Goal: Find specific page/section: Find specific page/section

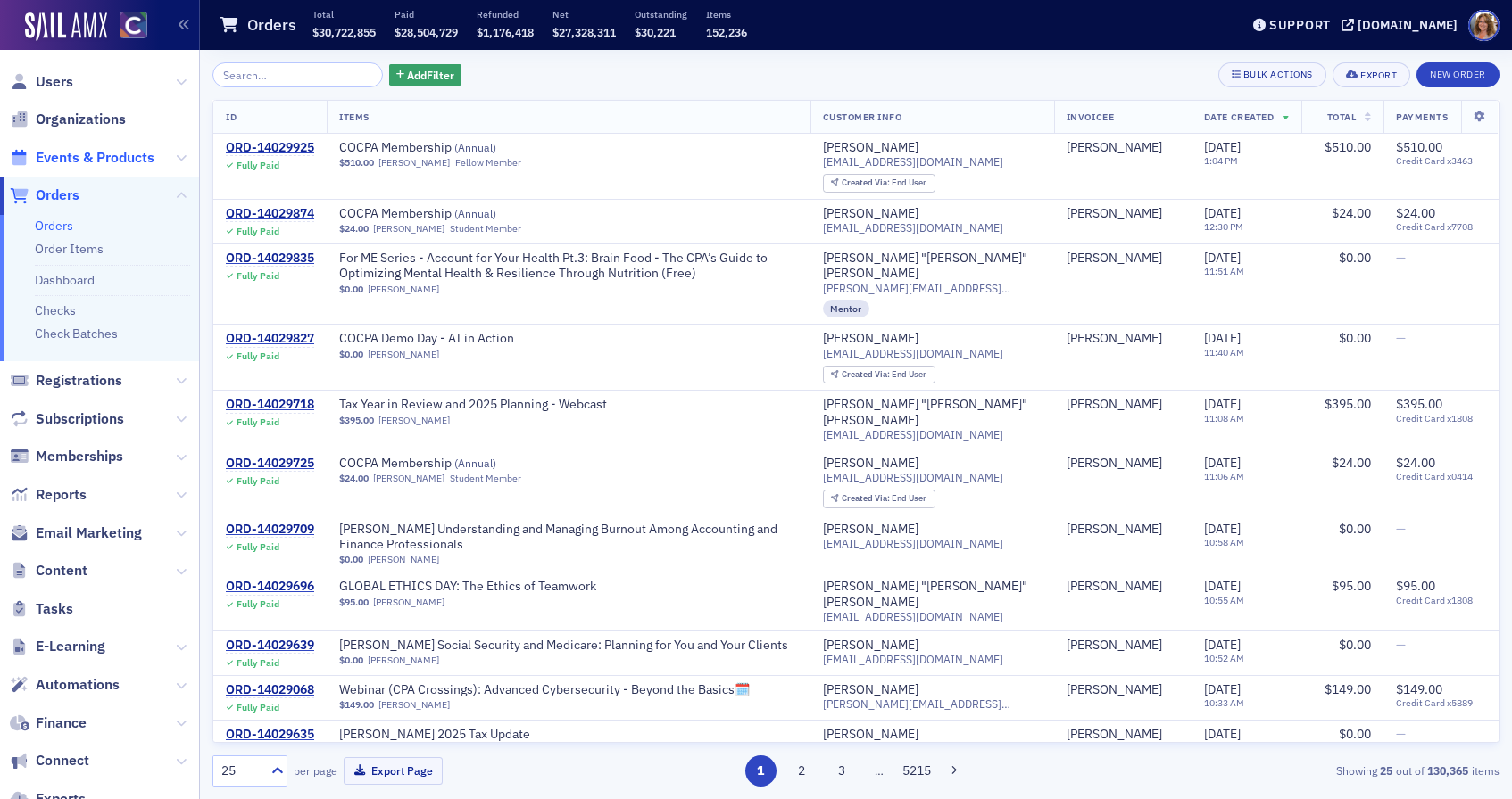
click at [97, 164] on span "Events & Products" at bounding box center [94, 158] width 119 height 20
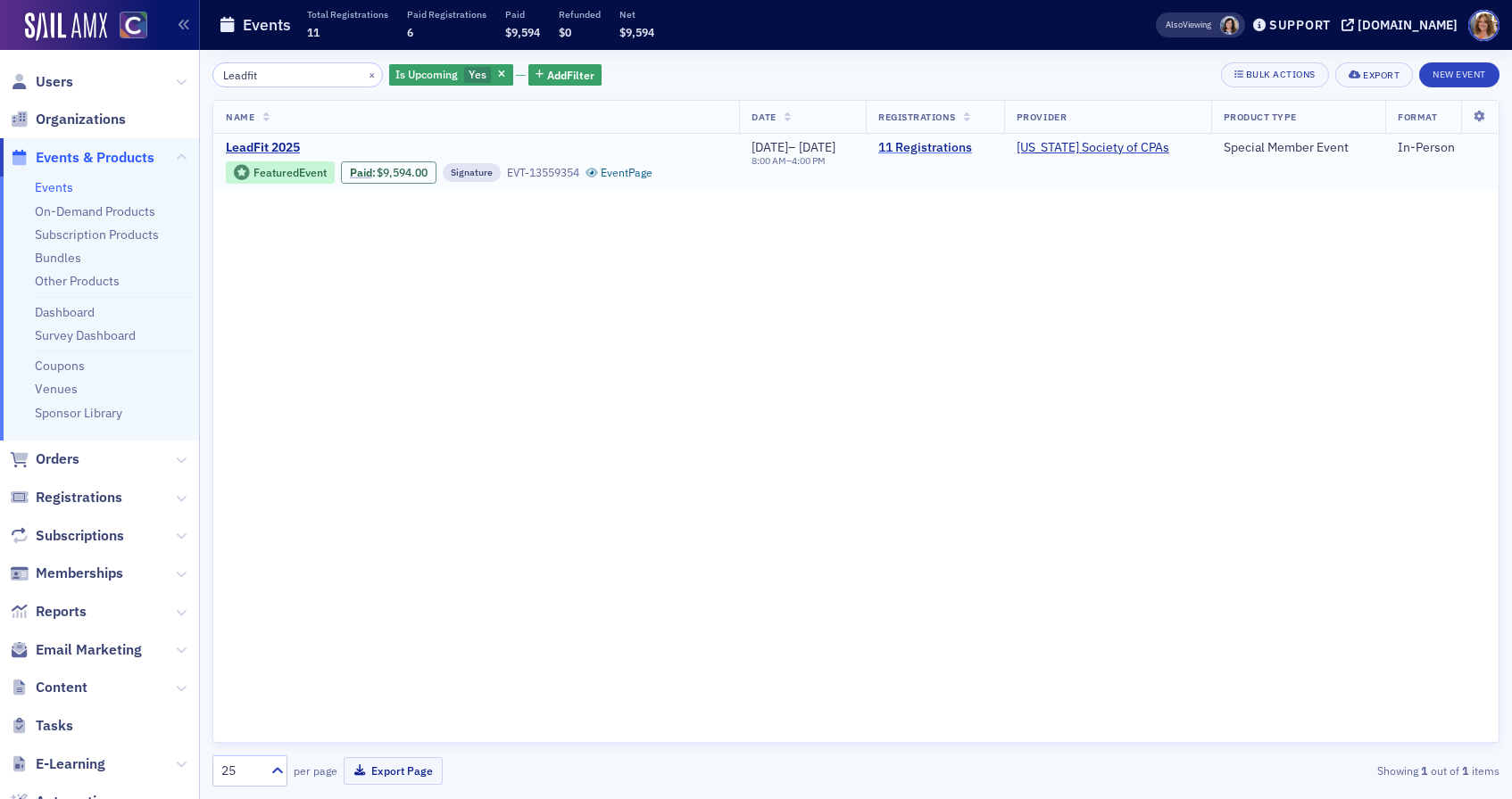
click at [959, 153] on link "11 Registrations" at bounding box center [934, 148] width 113 height 16
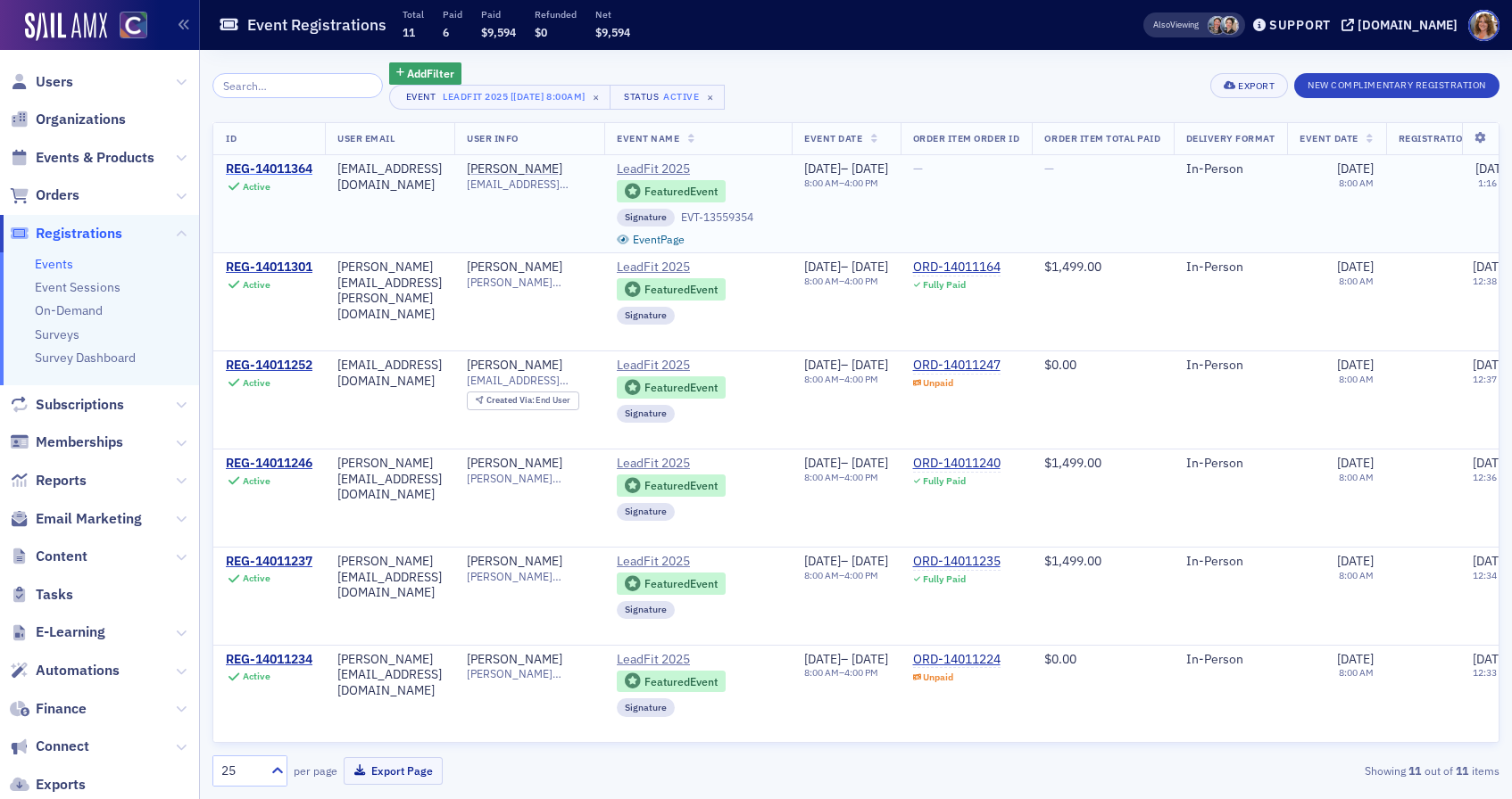
click at [274, 172] on div "REG-14011364" at bounding box center [269, 169] width 86 height 16
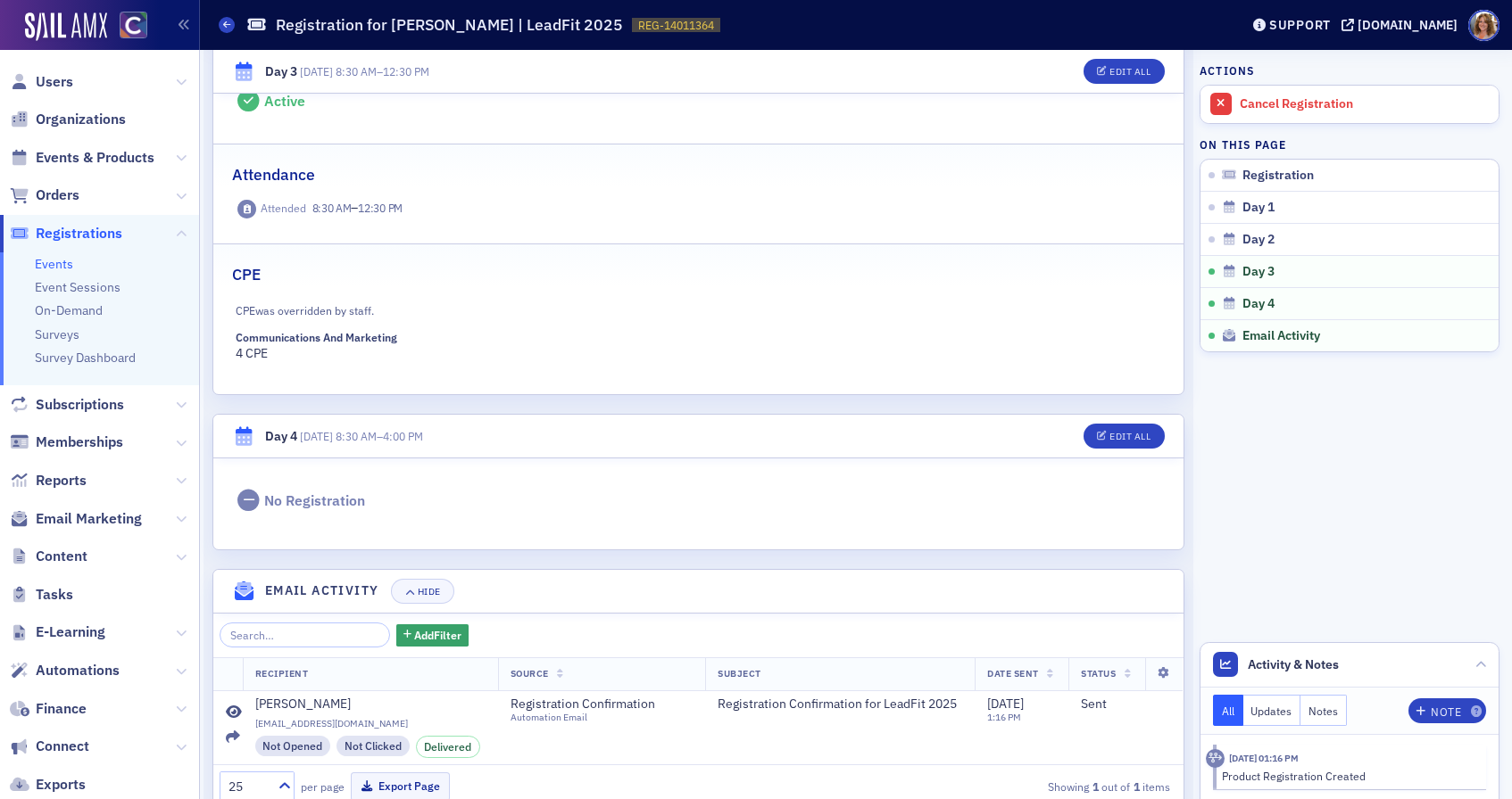
scroll to position [909, 0]
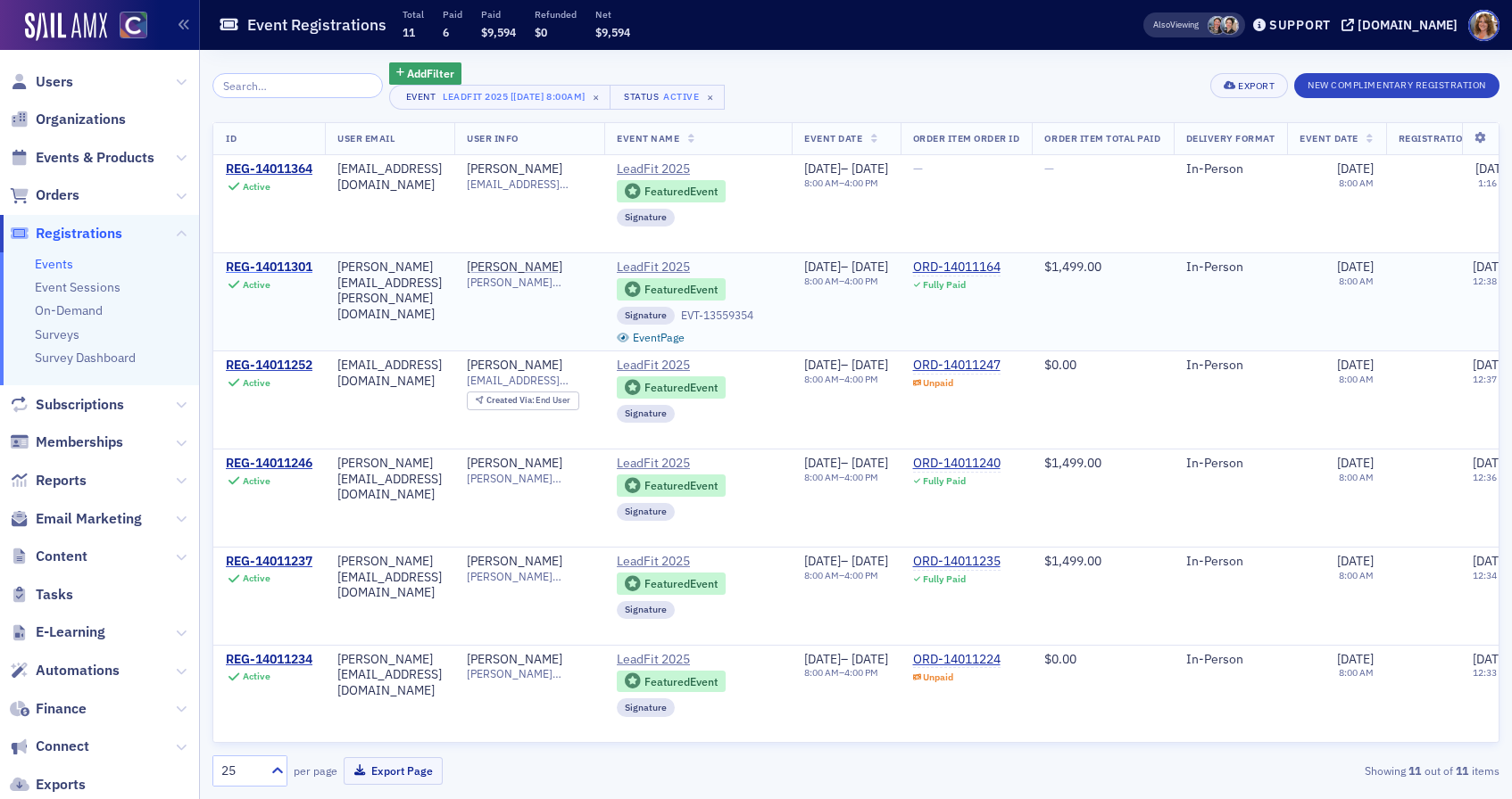
click at [270, 269] on div "REG-14011301" at bounding box center [269, 267] width 86 height 16
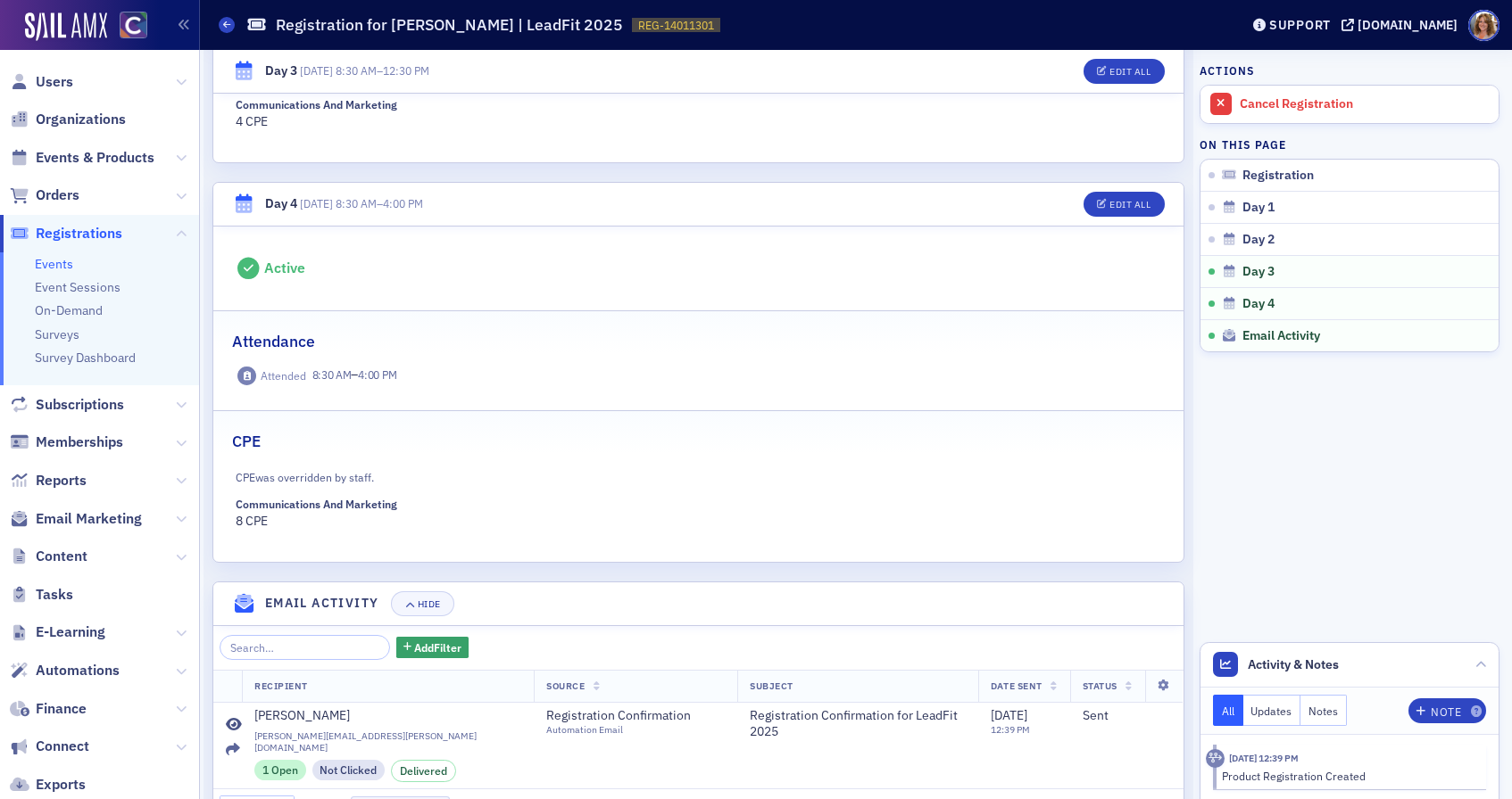
scroll to position [1688, 0]
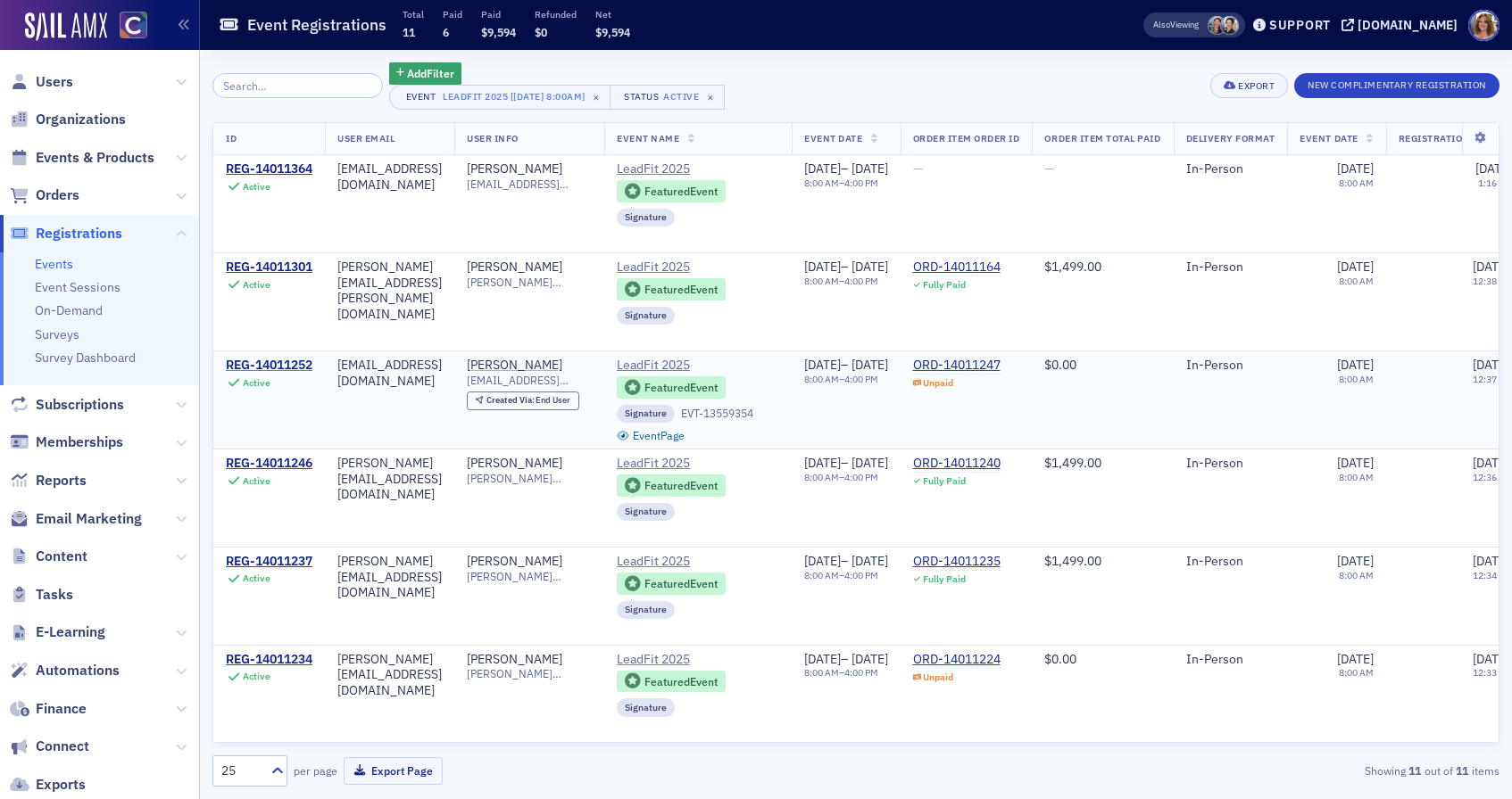
click at [275, 367] on div "REG-14011252" at bounding box center [269, 365] width 86 height 16
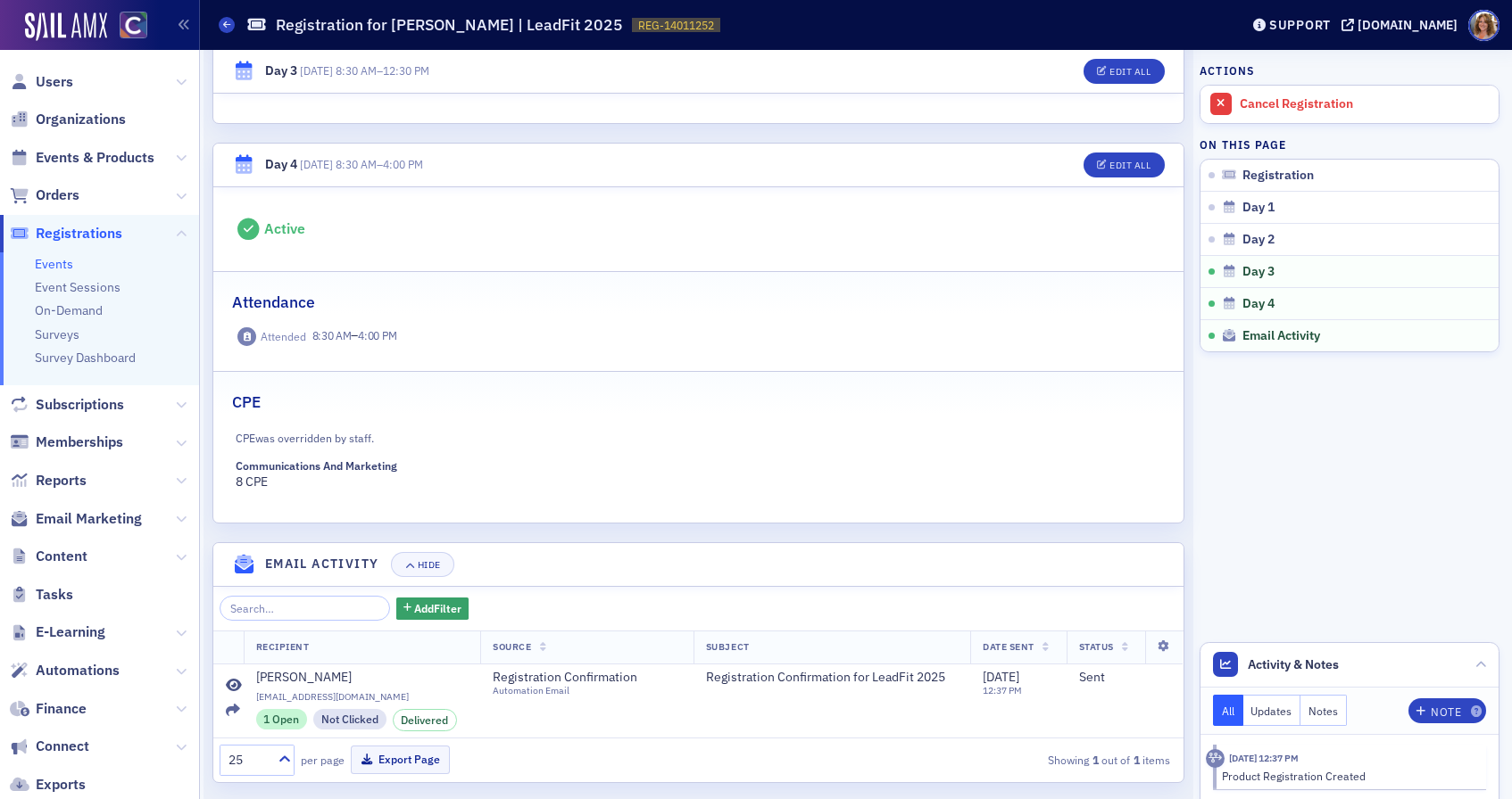
scroll to position [1653, 0]
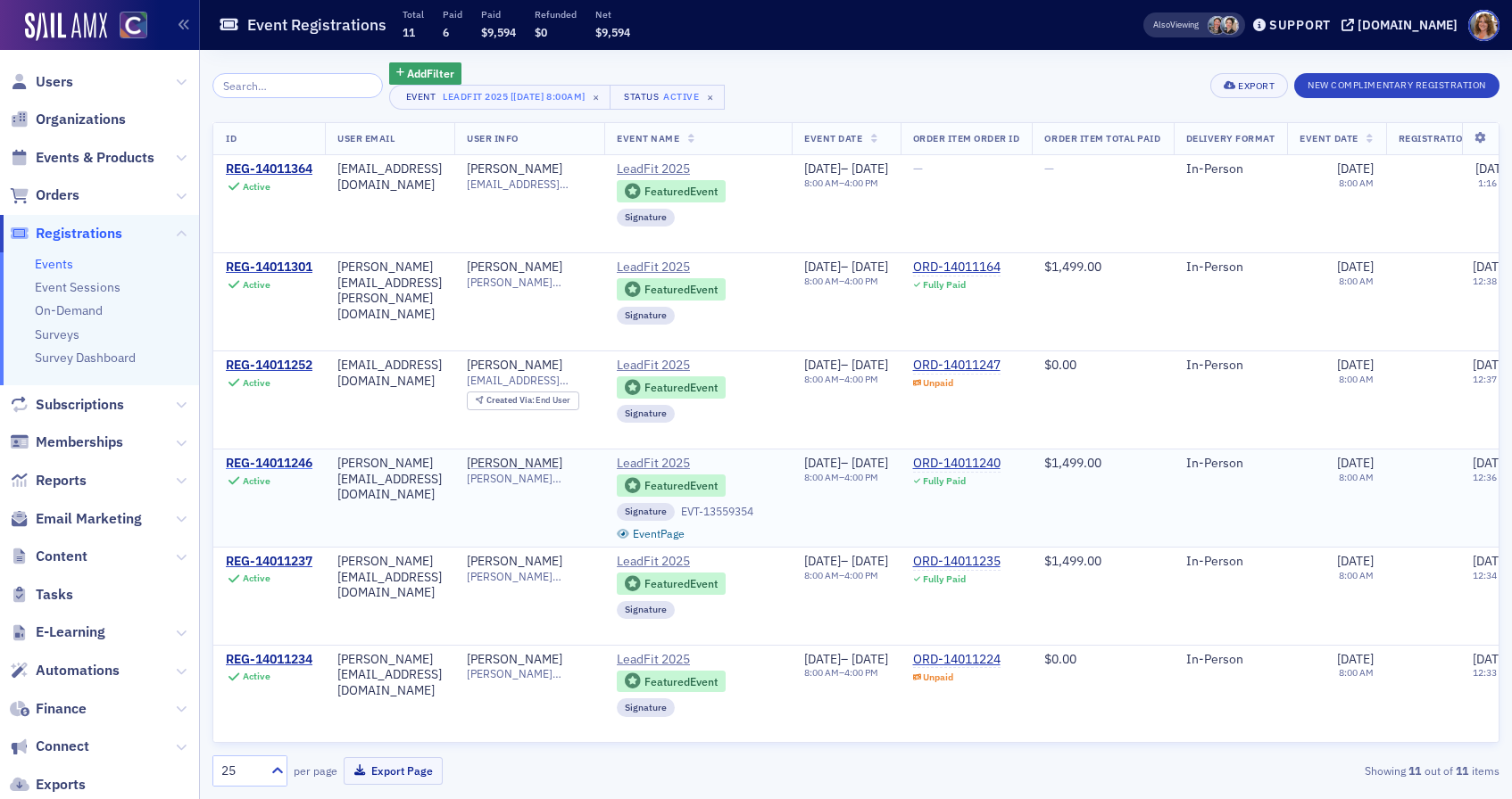
click at [272, 465] on div "REG-14011246" at bounding box center [269, 463] width 86 height 16
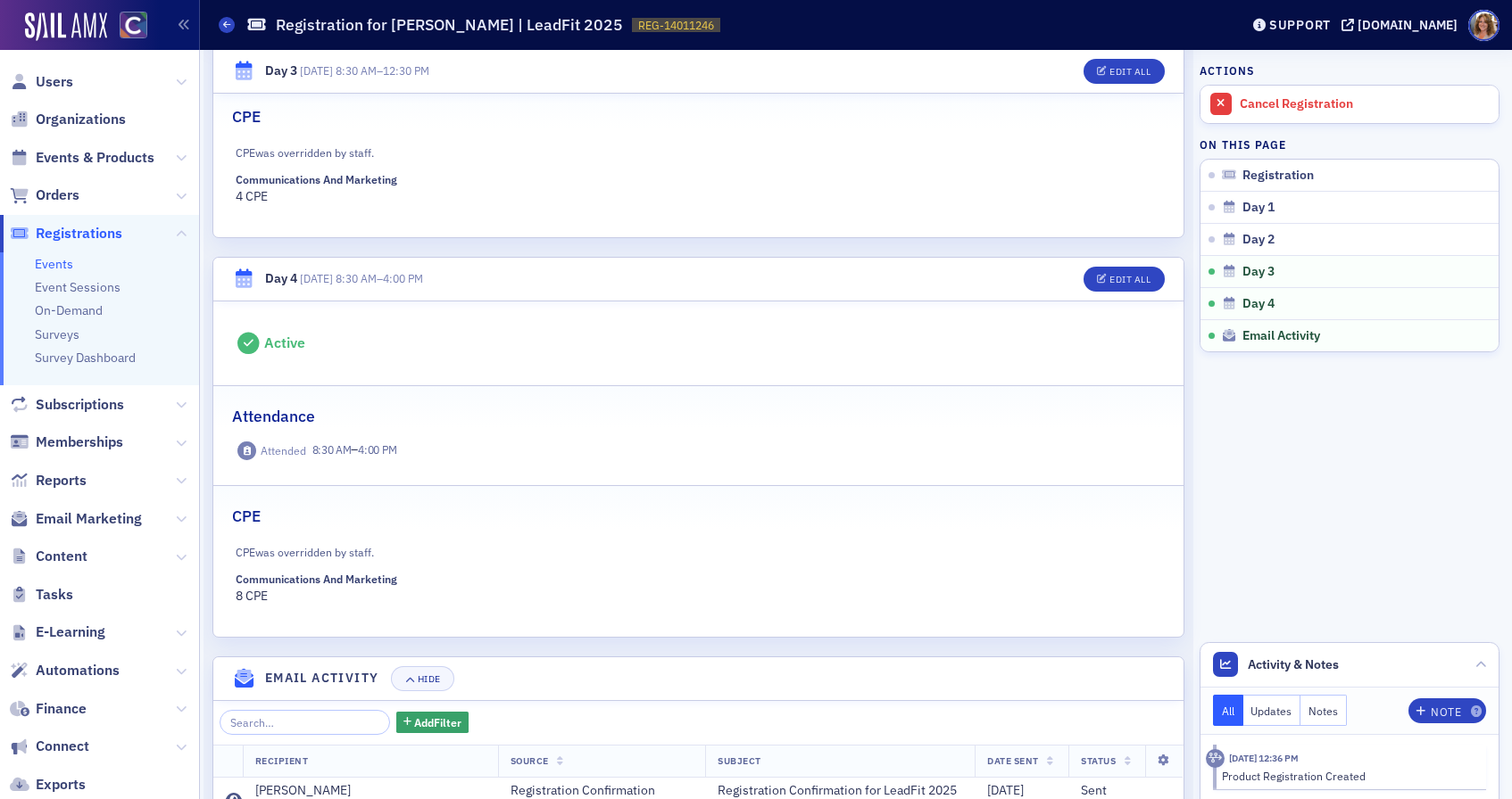
scroll to position [1569, 0]
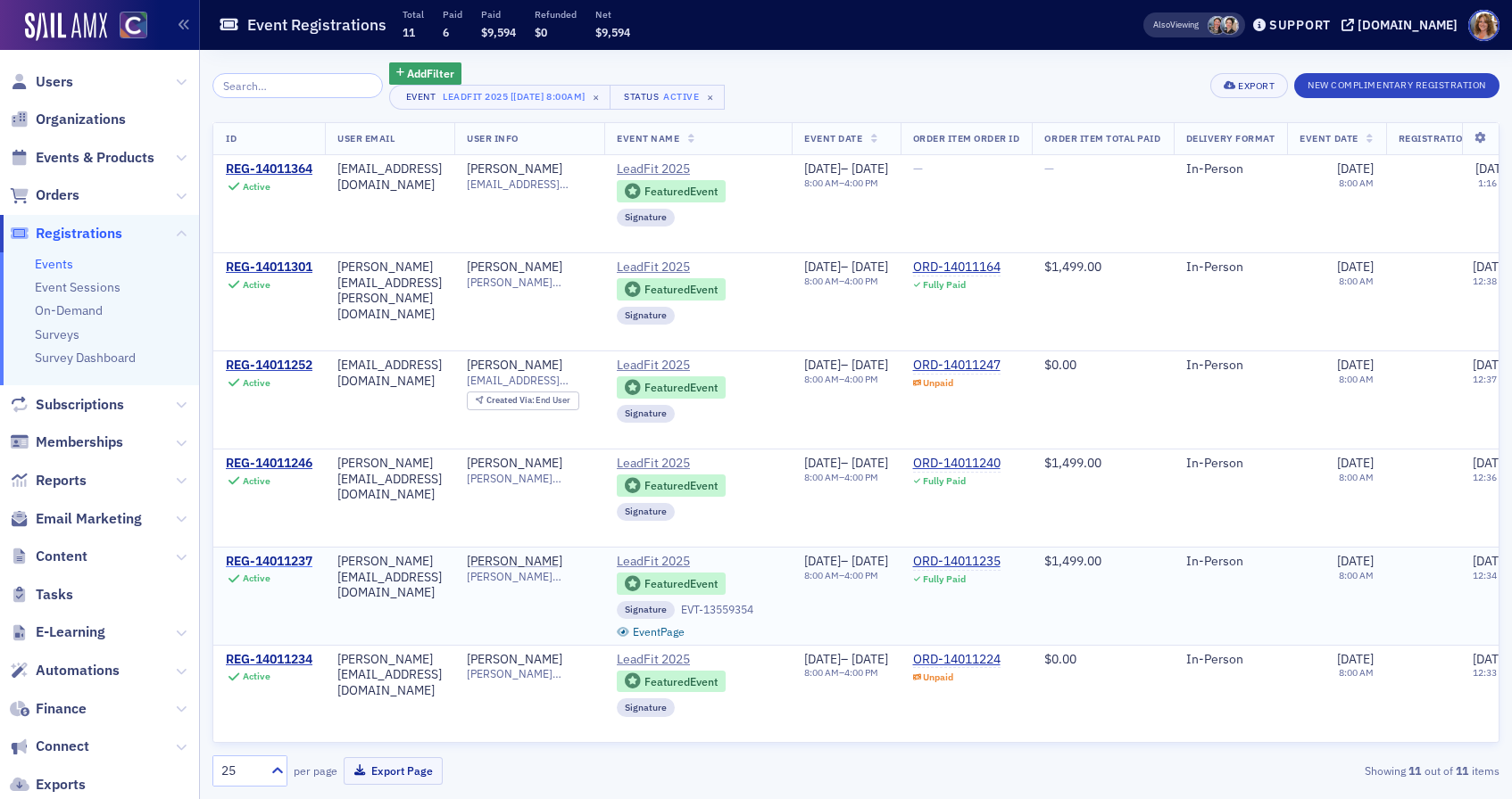
click at [276, 563] on div "REG-14011237" at bounding box center [269, 561] width 86 height 16
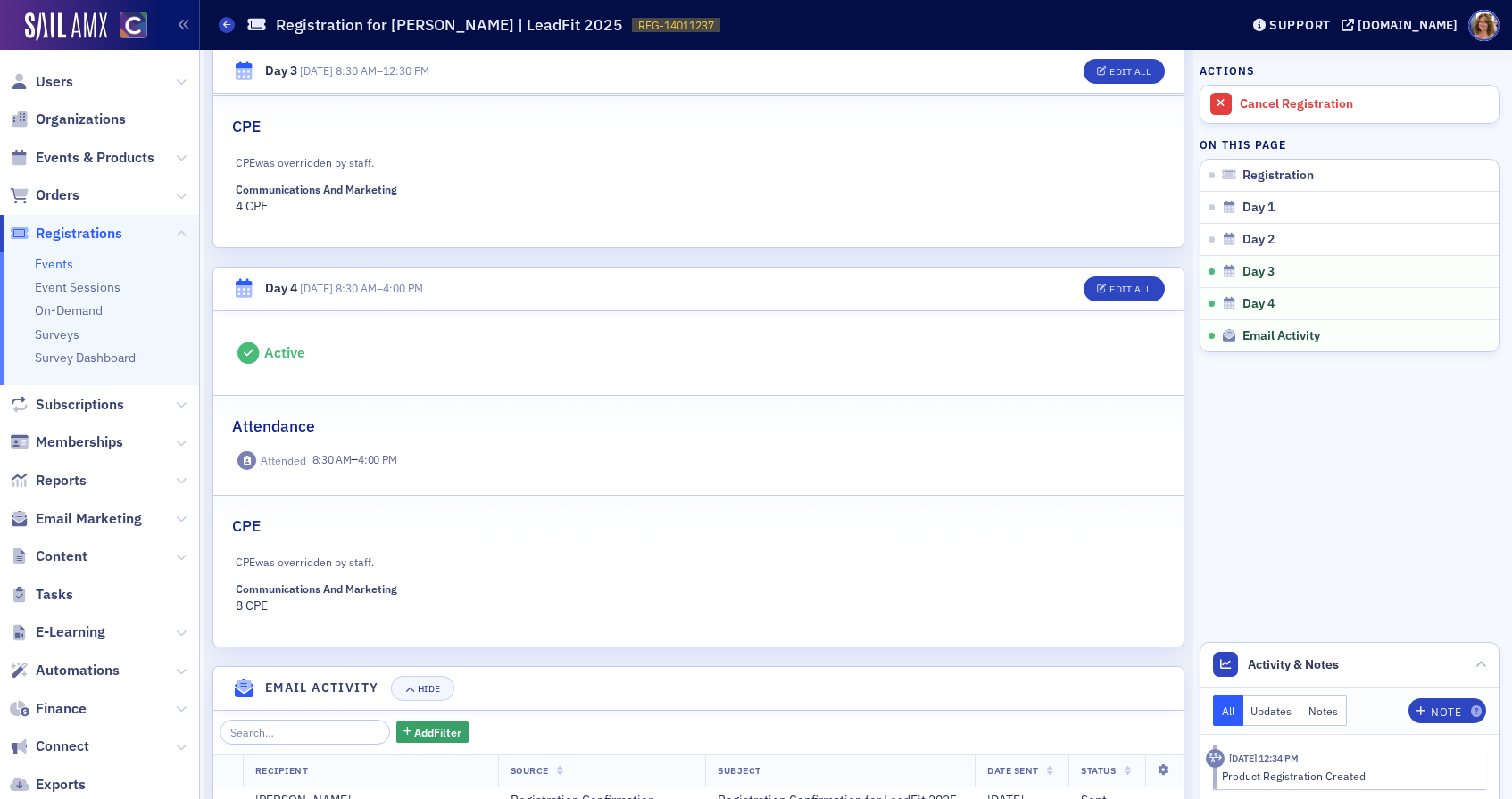
scroll to position [1560, 0]
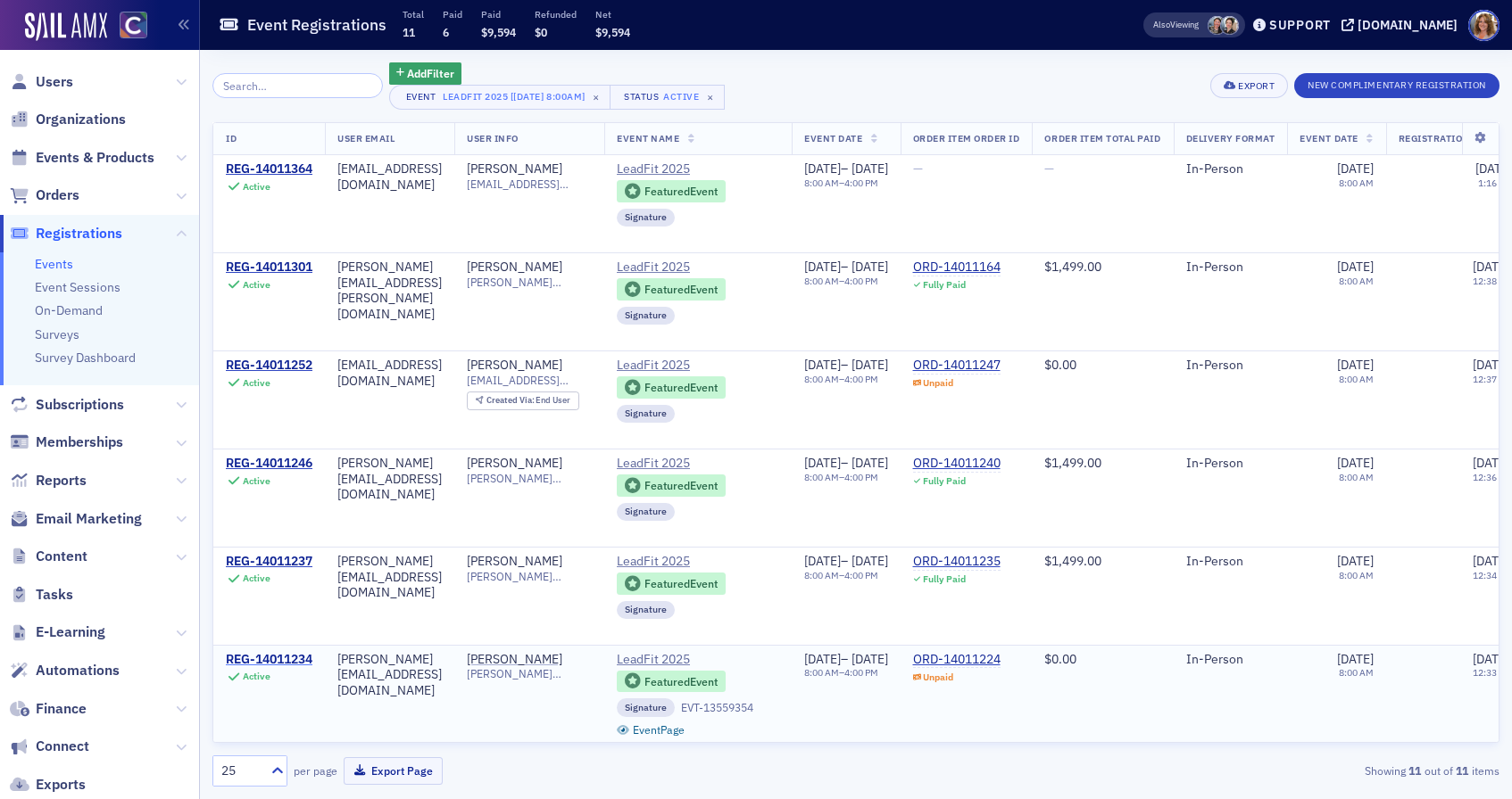
click at [266, 665] on div "REG-14011234" at bounding box center [269, 660] width 86 height 16
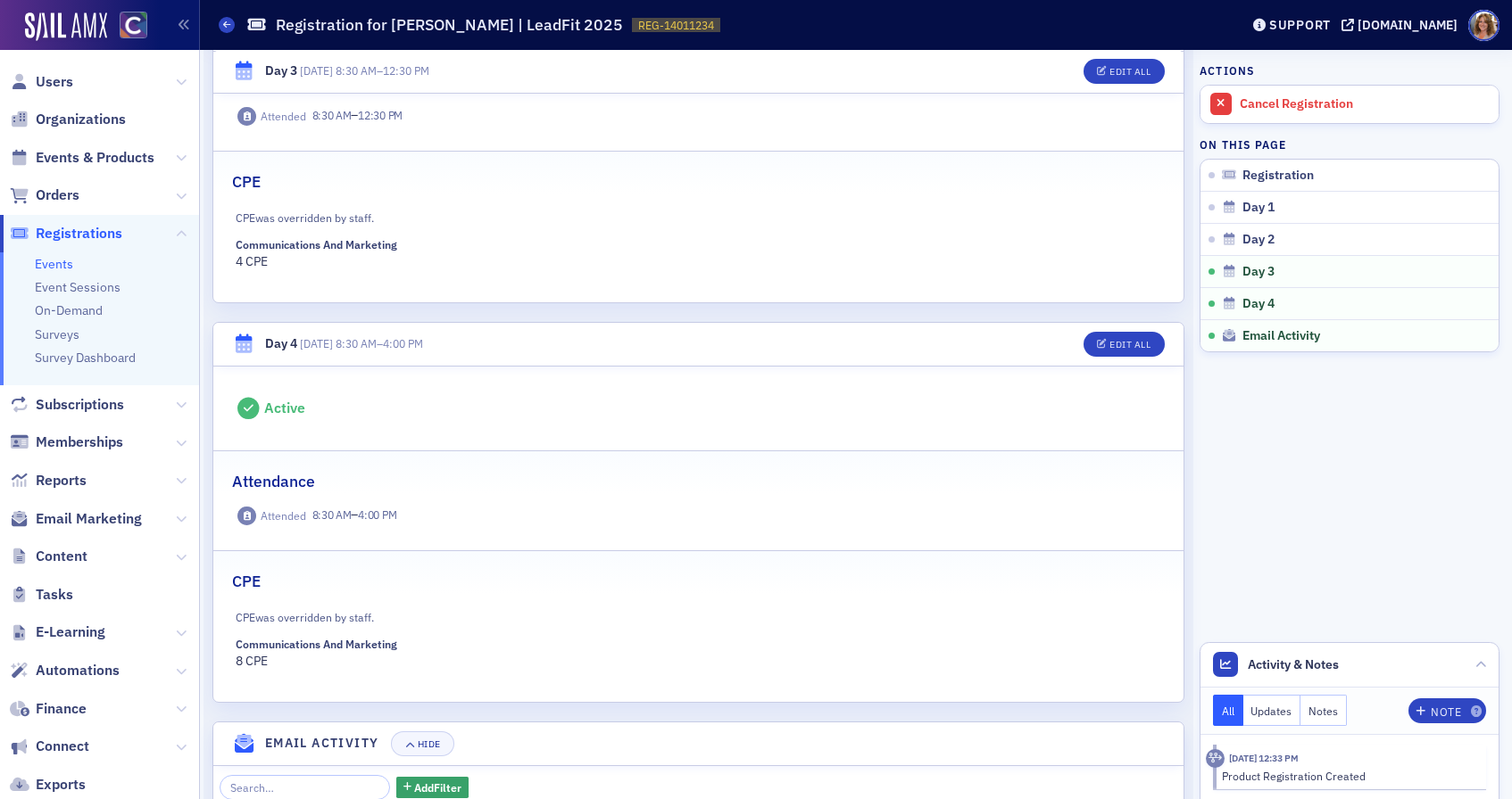
scroll to position [1649, 0]
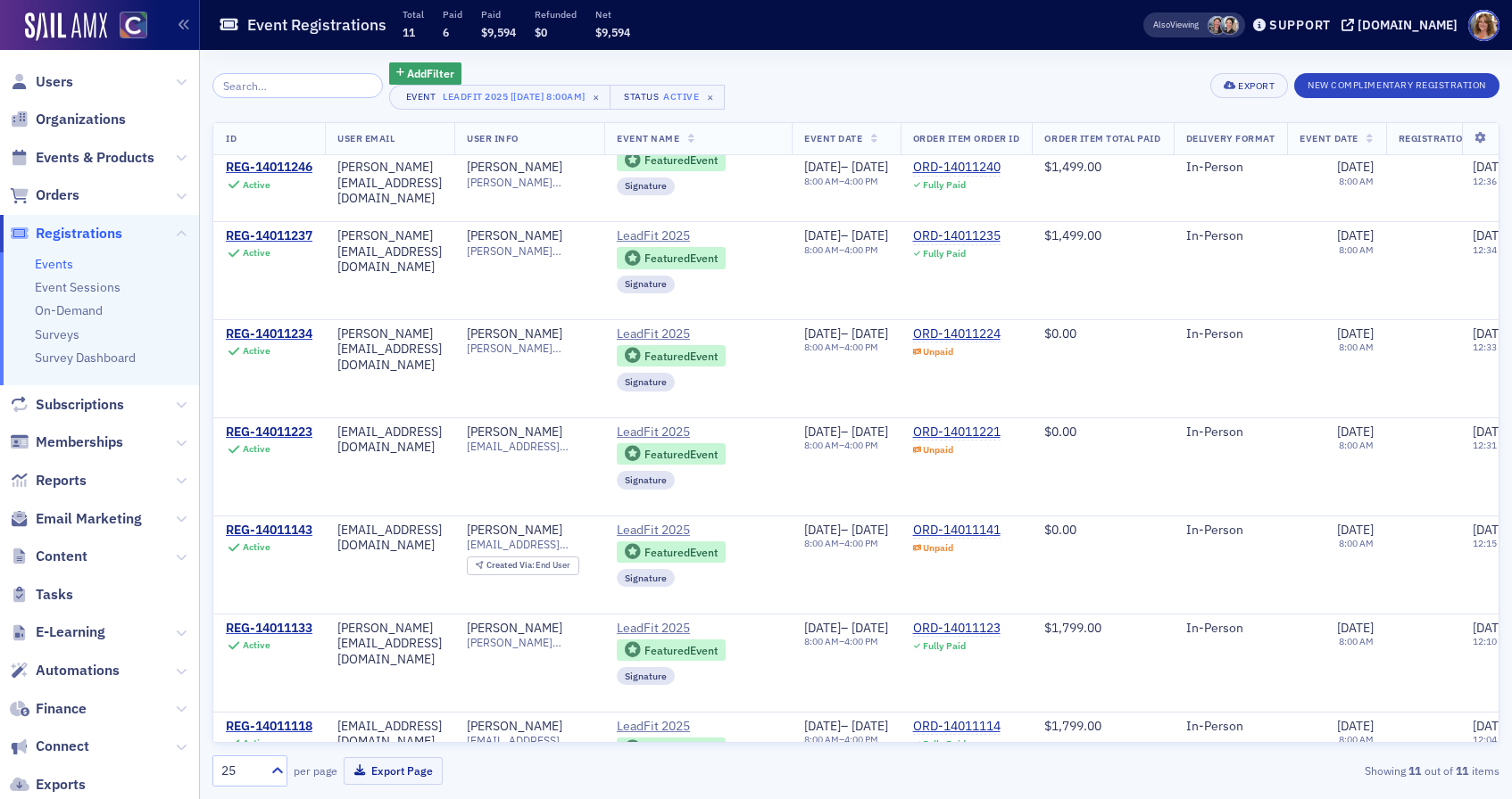
scroll to position [360, 0]
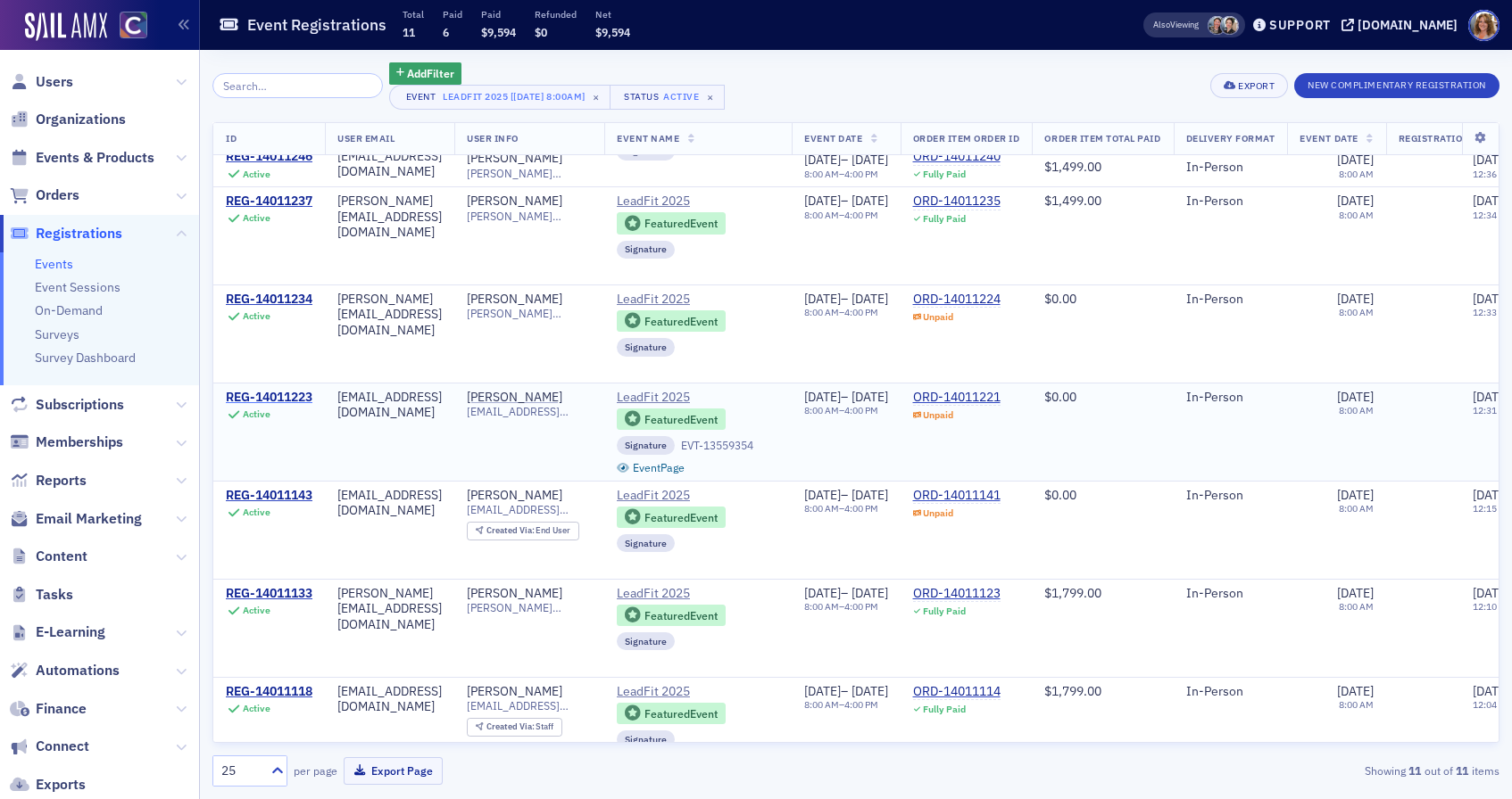
click at [272, 397] on div "REG-14011223" at bounding box center [269, 398] width 86 height 16
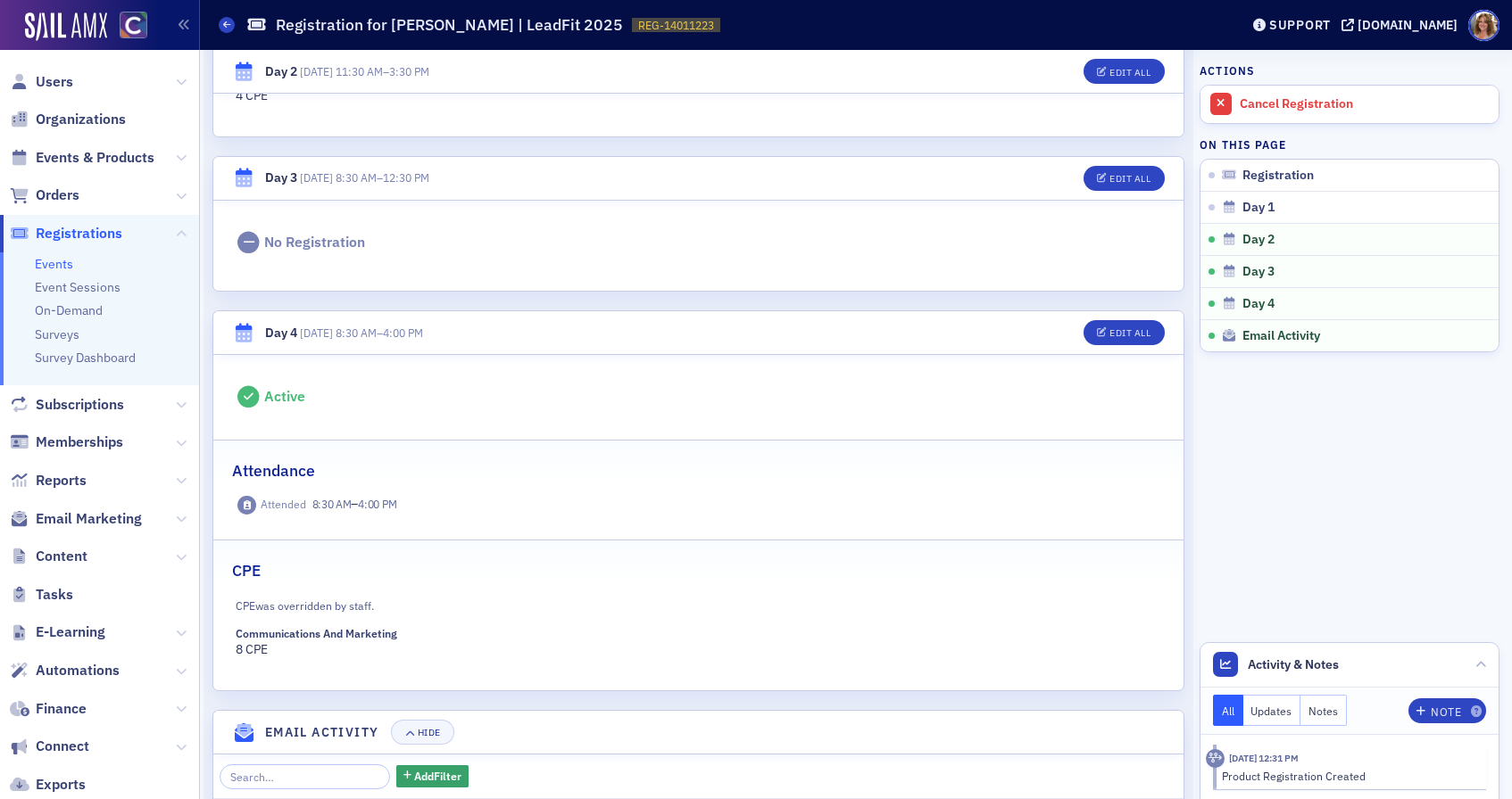
scroll to position [1269, 0]
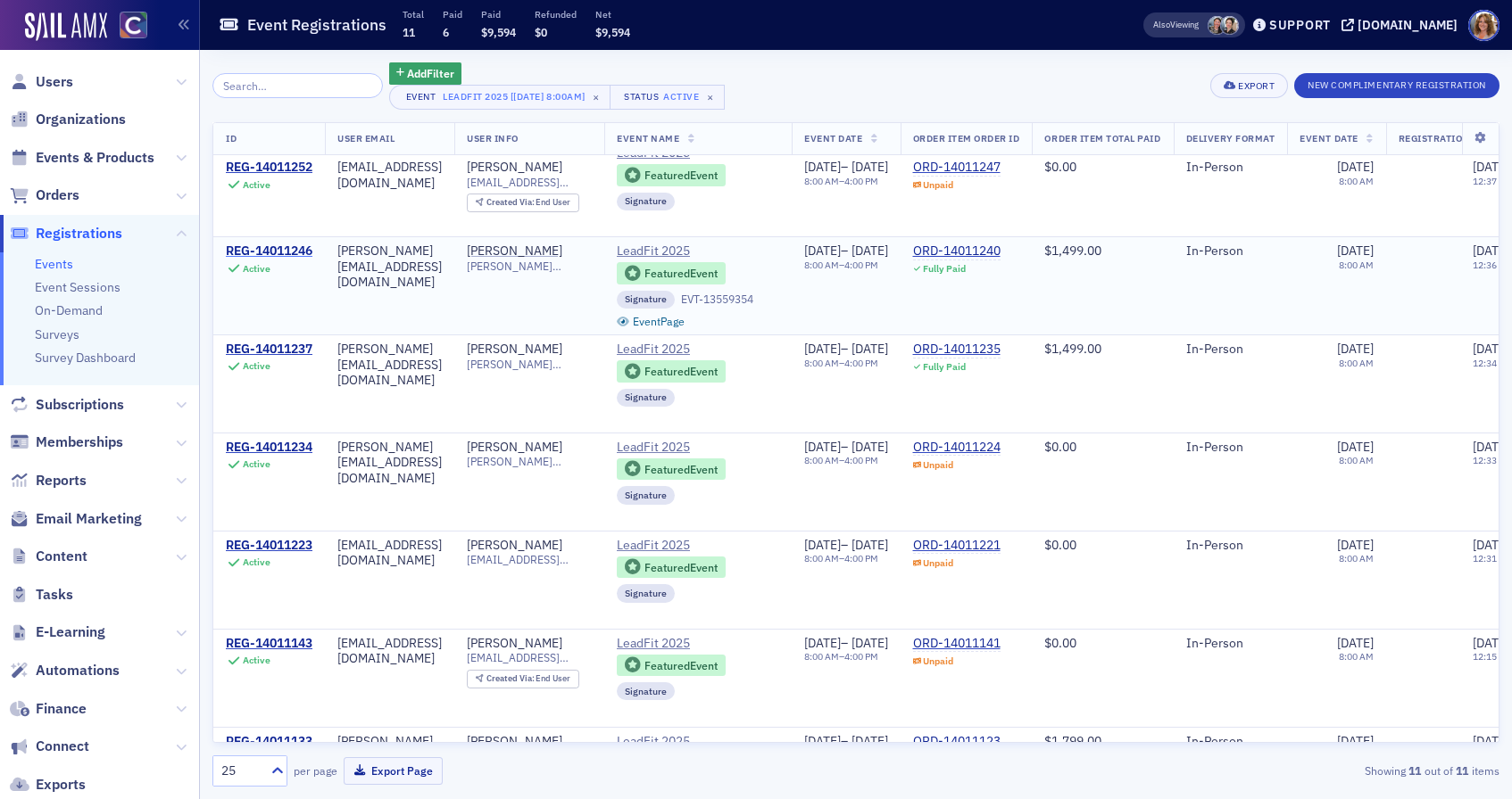
scroll to position [241, 0]
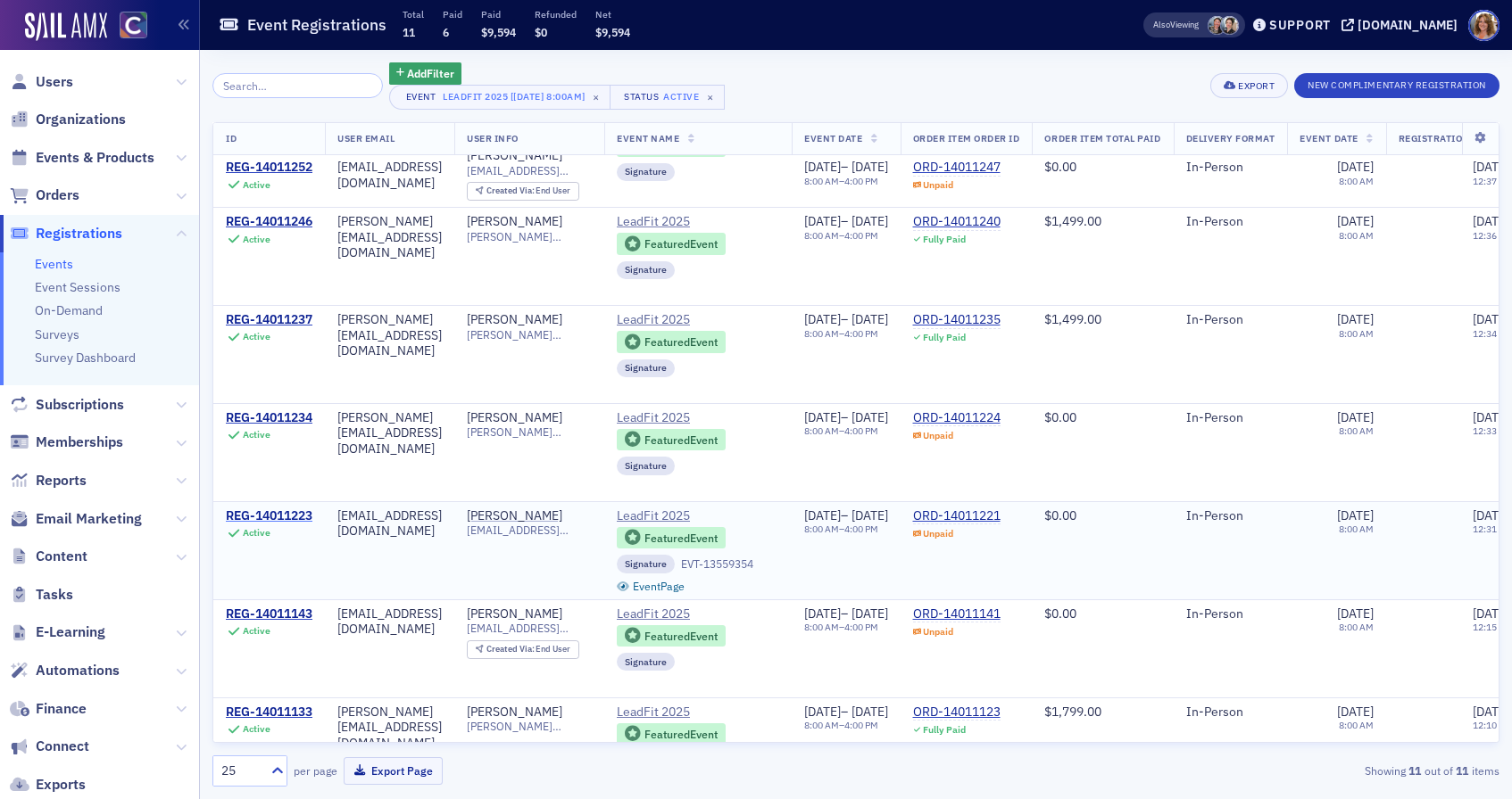
click at [276, 520] on div "REG-14011223" at bounding box center [269, 516] width 86 height 16
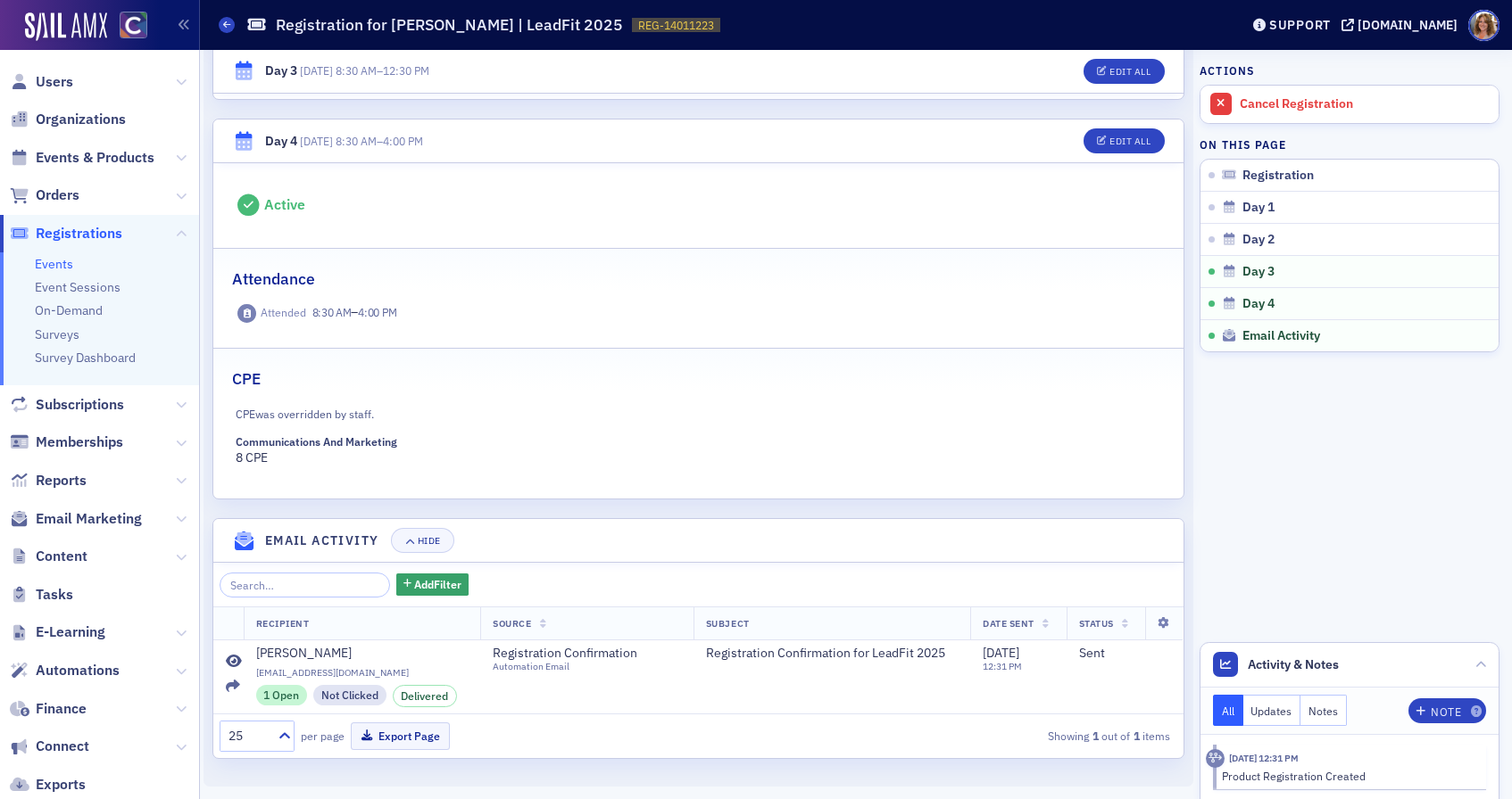
scroll to position [1462, 0]
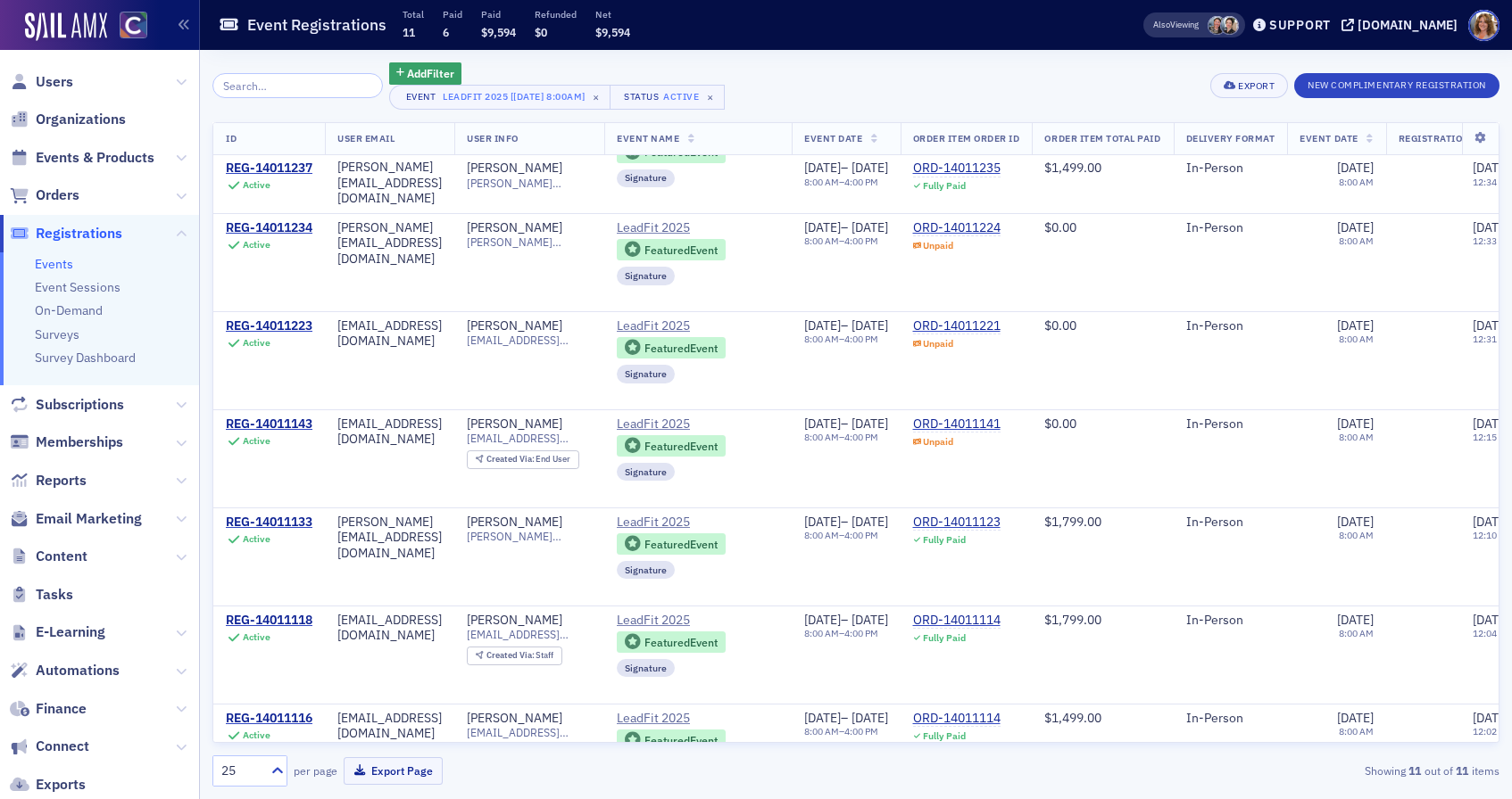
scroll to position [435, 0]
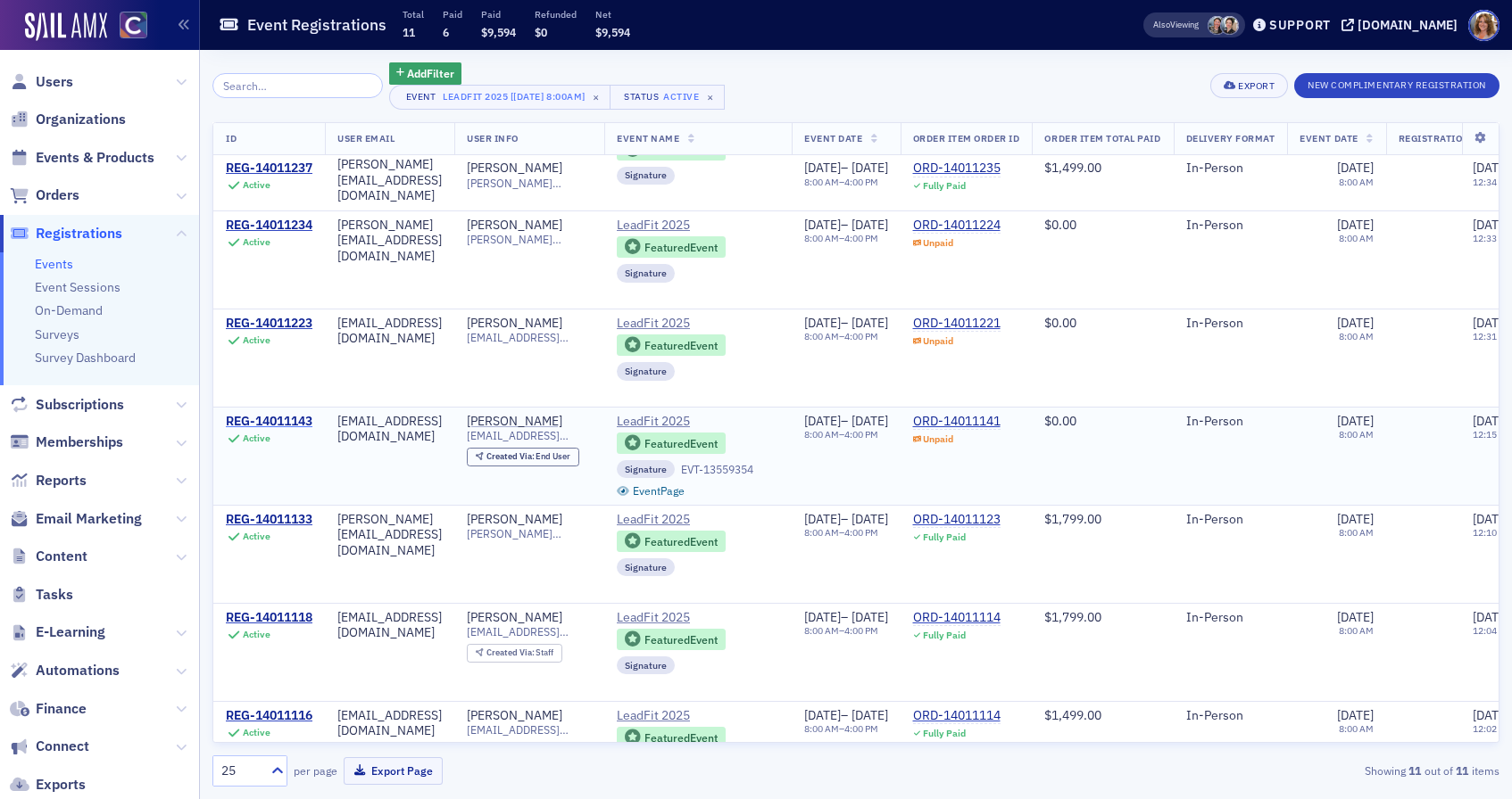
click at [276, 426] on div "REG-14011143" at bounding box center [269, 422] width 86 height 16
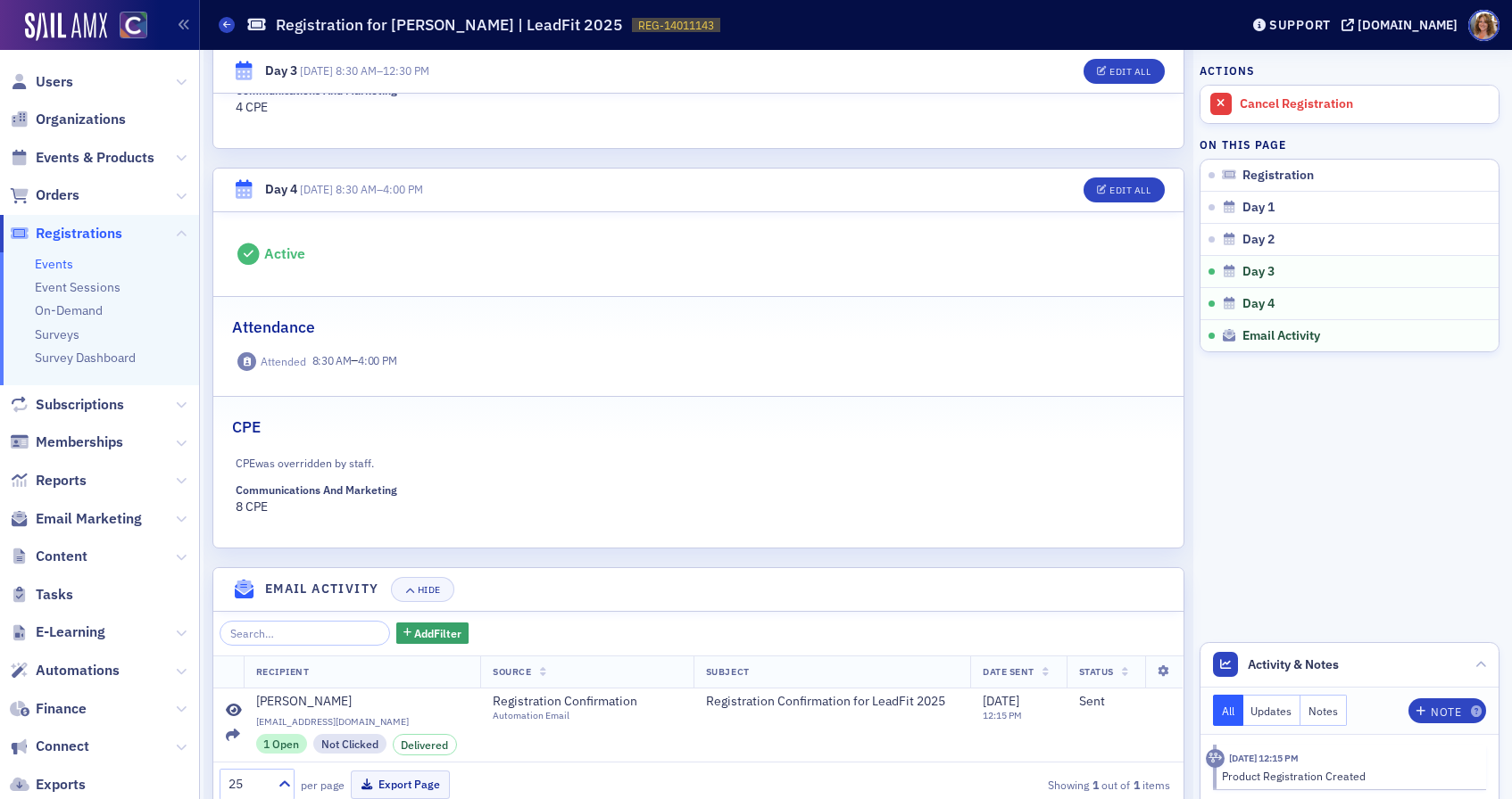
scroll to position [1659, 0]
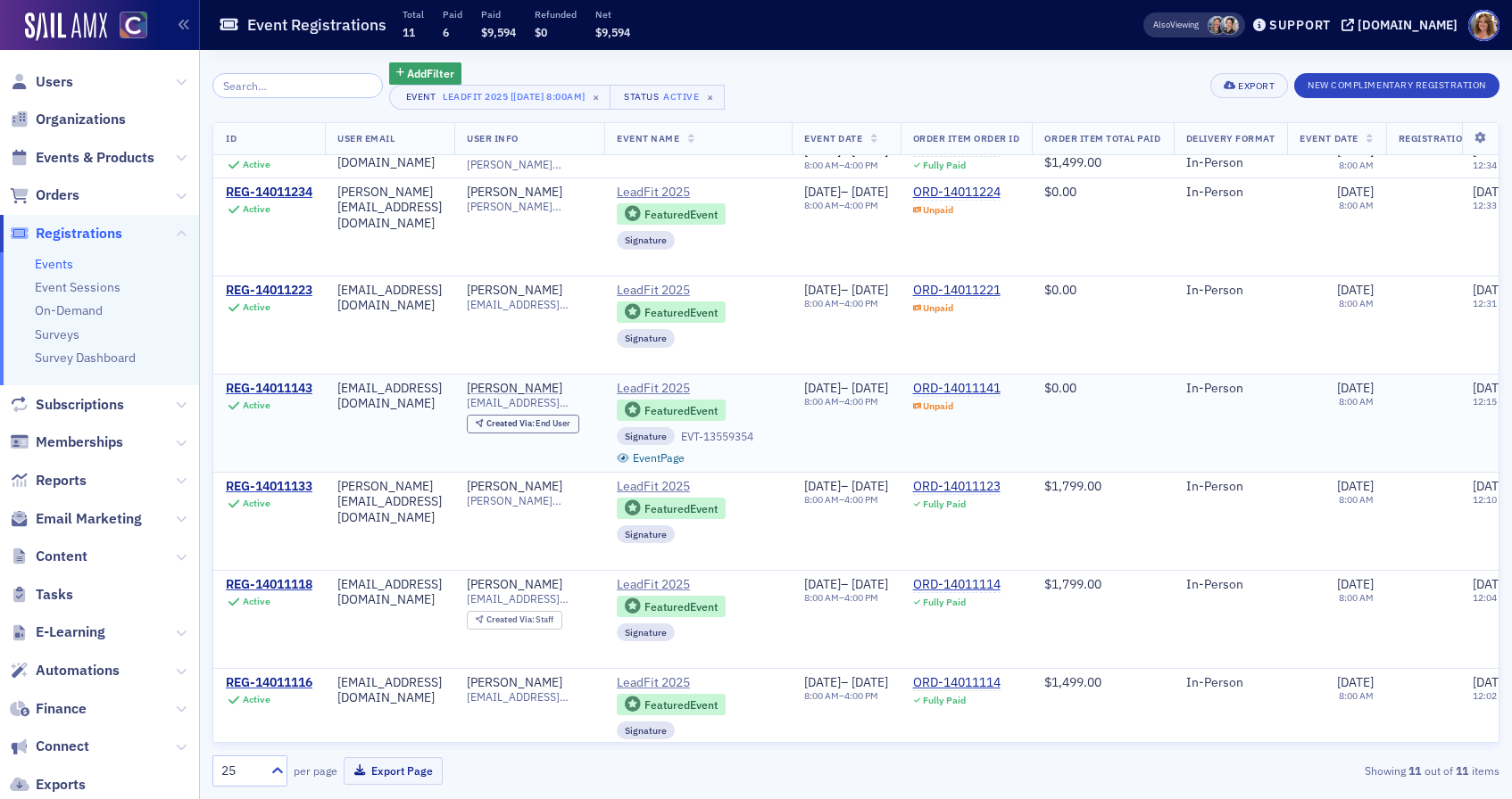
scroll to position [491, 0]
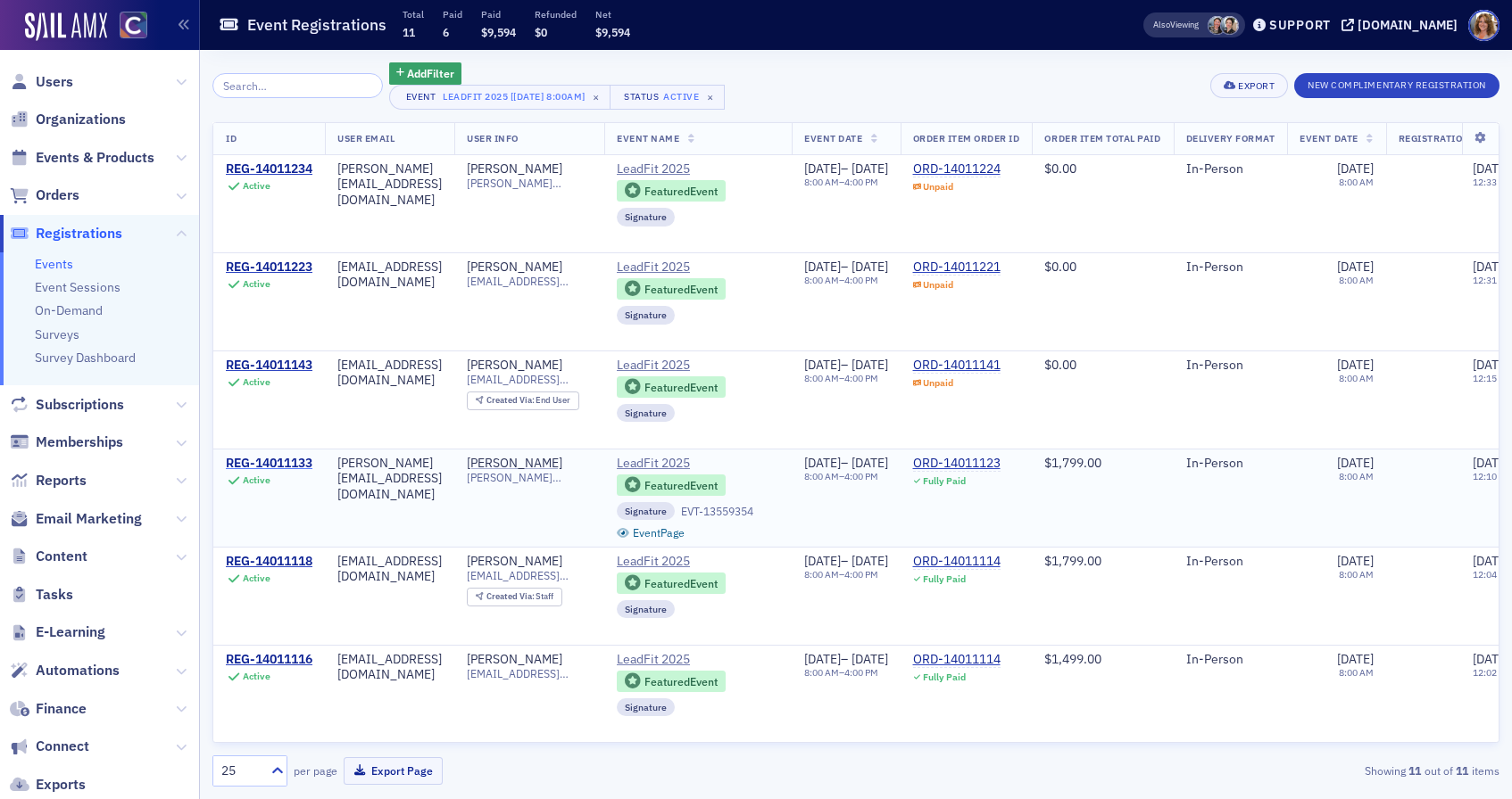
click at [274, 462] on div "REG-14011133" at bounding box center [269, 463] width 86 height 16
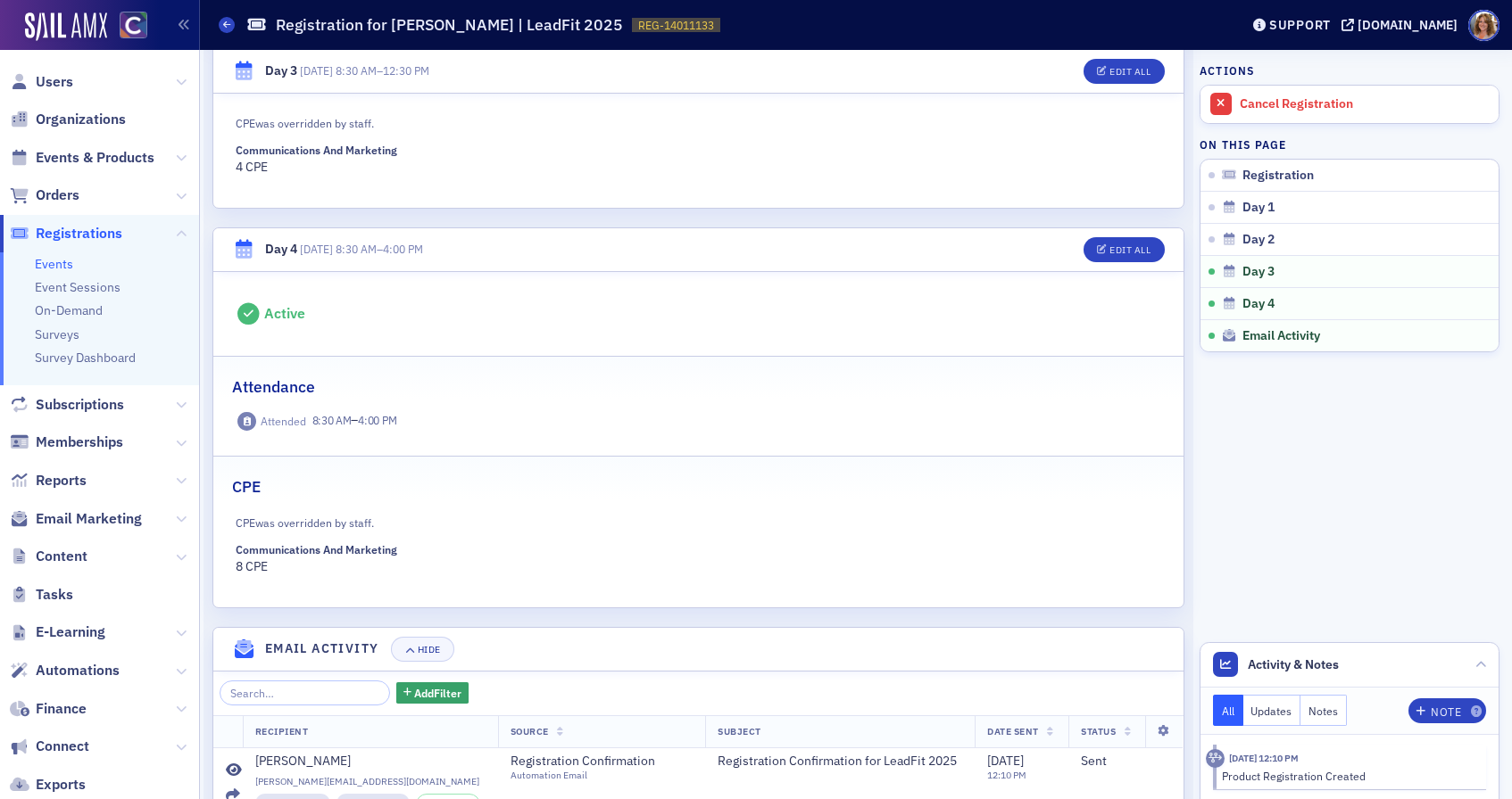
scroll to position [1604, 0]
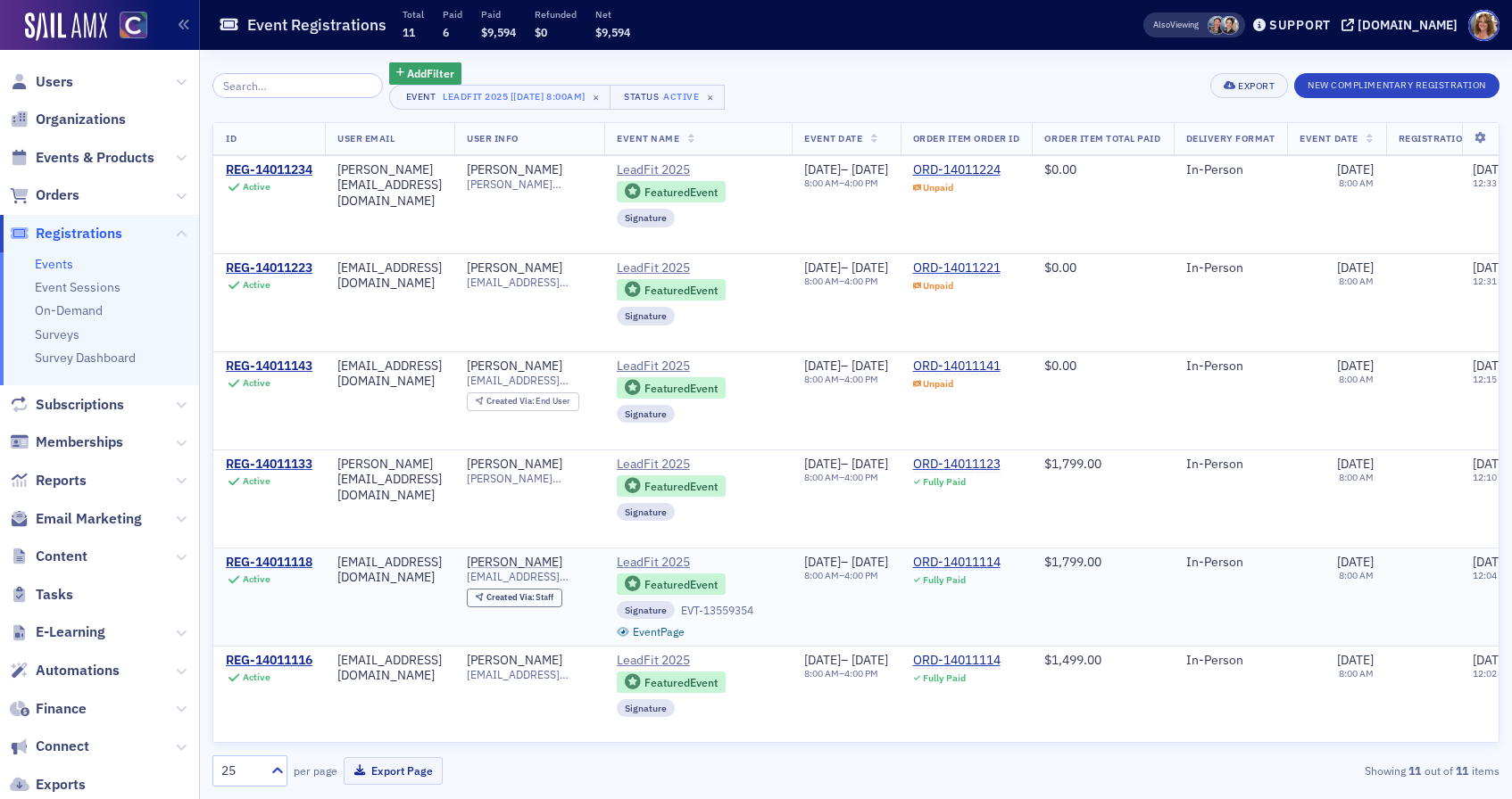
scroll to position [491, 0]
click at [279, 563] on div "REG-14011118" at bounding box center [269, 561] width 86 height 16
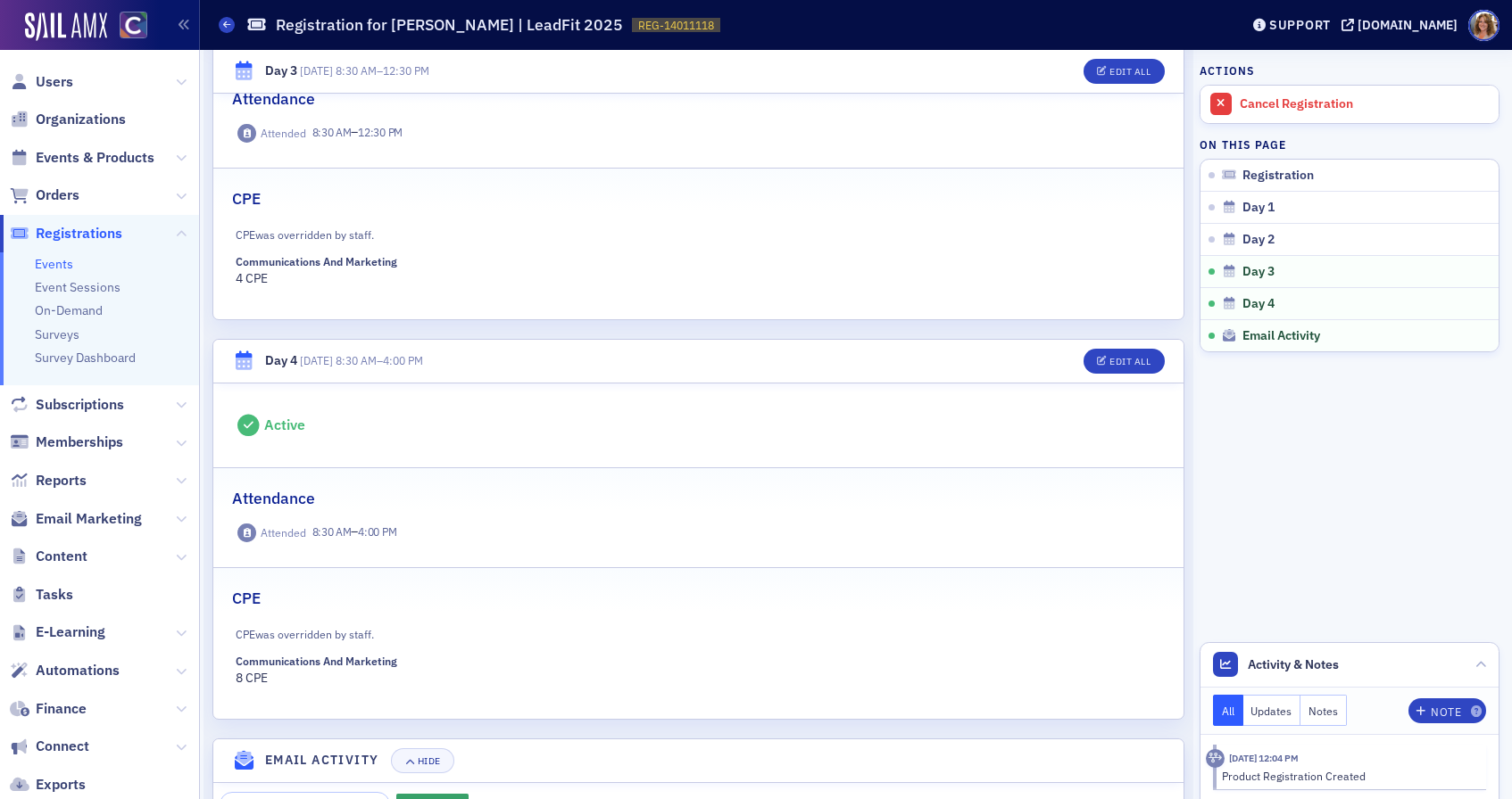
scroll to position [1488, 0]
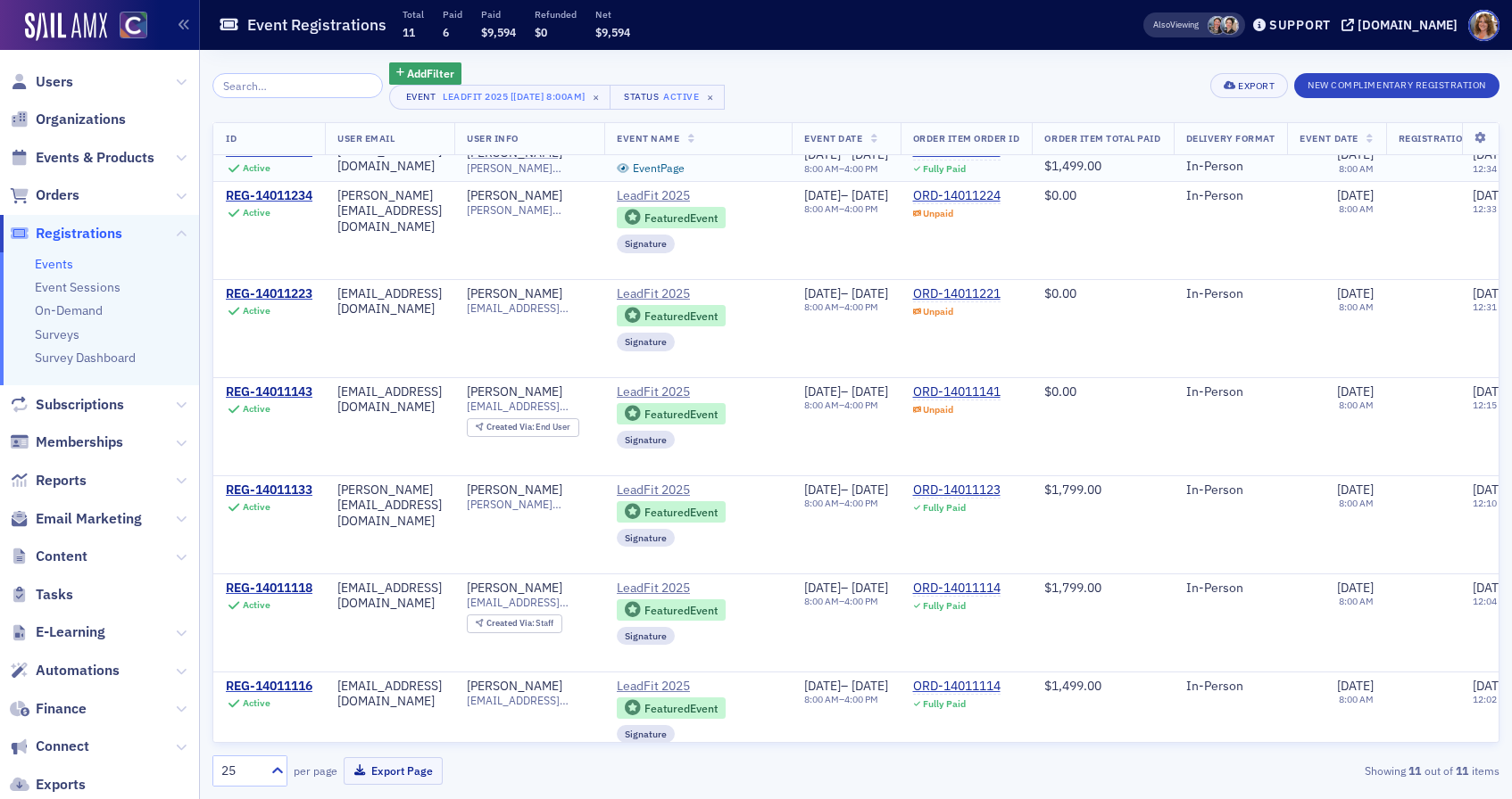
scroll to position [491, 0]
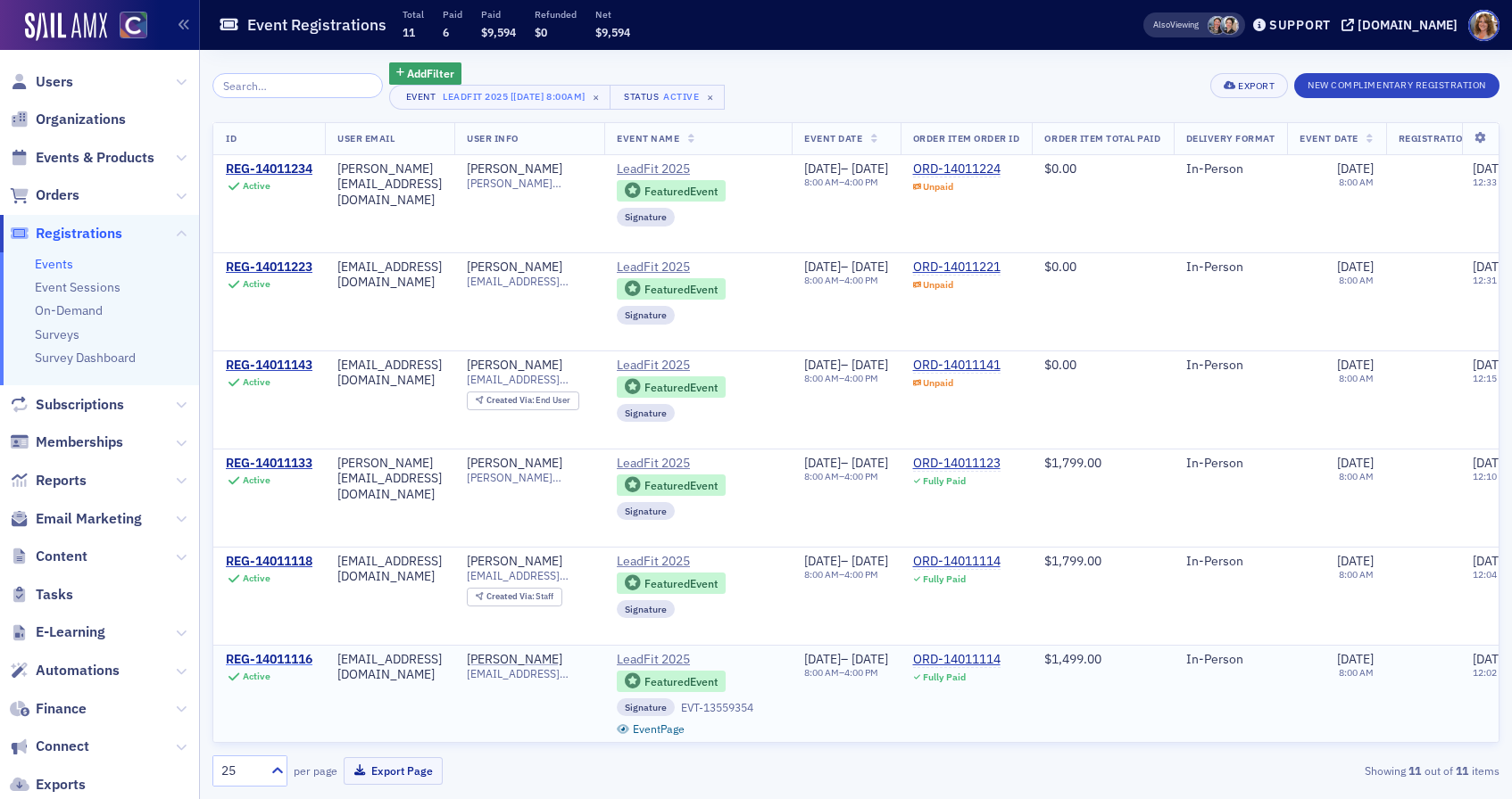
click at [281, 661] on div "REG-14011116" at bounding box center [269, 660] width 86 height 16
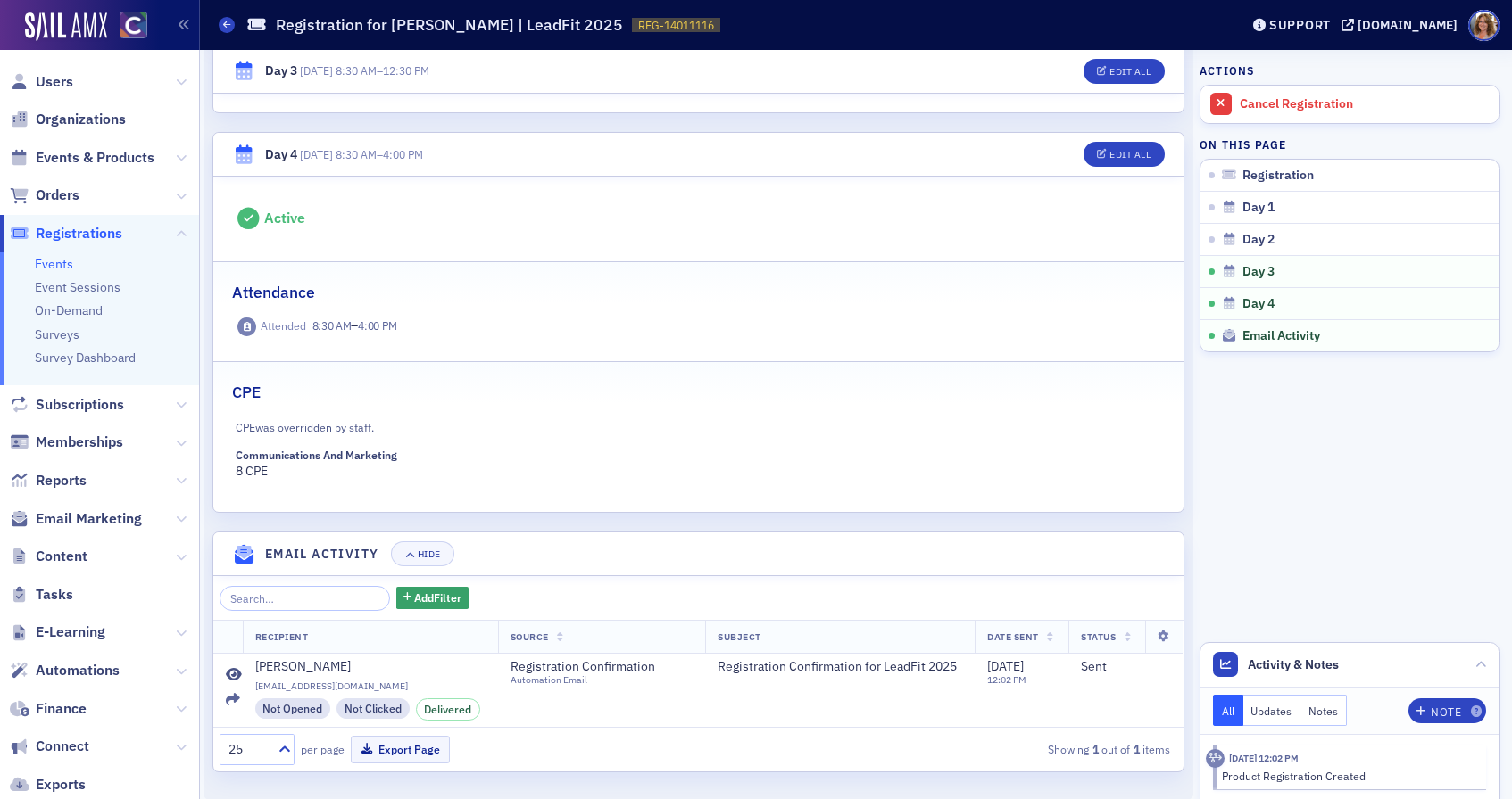
scroll to position [1462, 0]
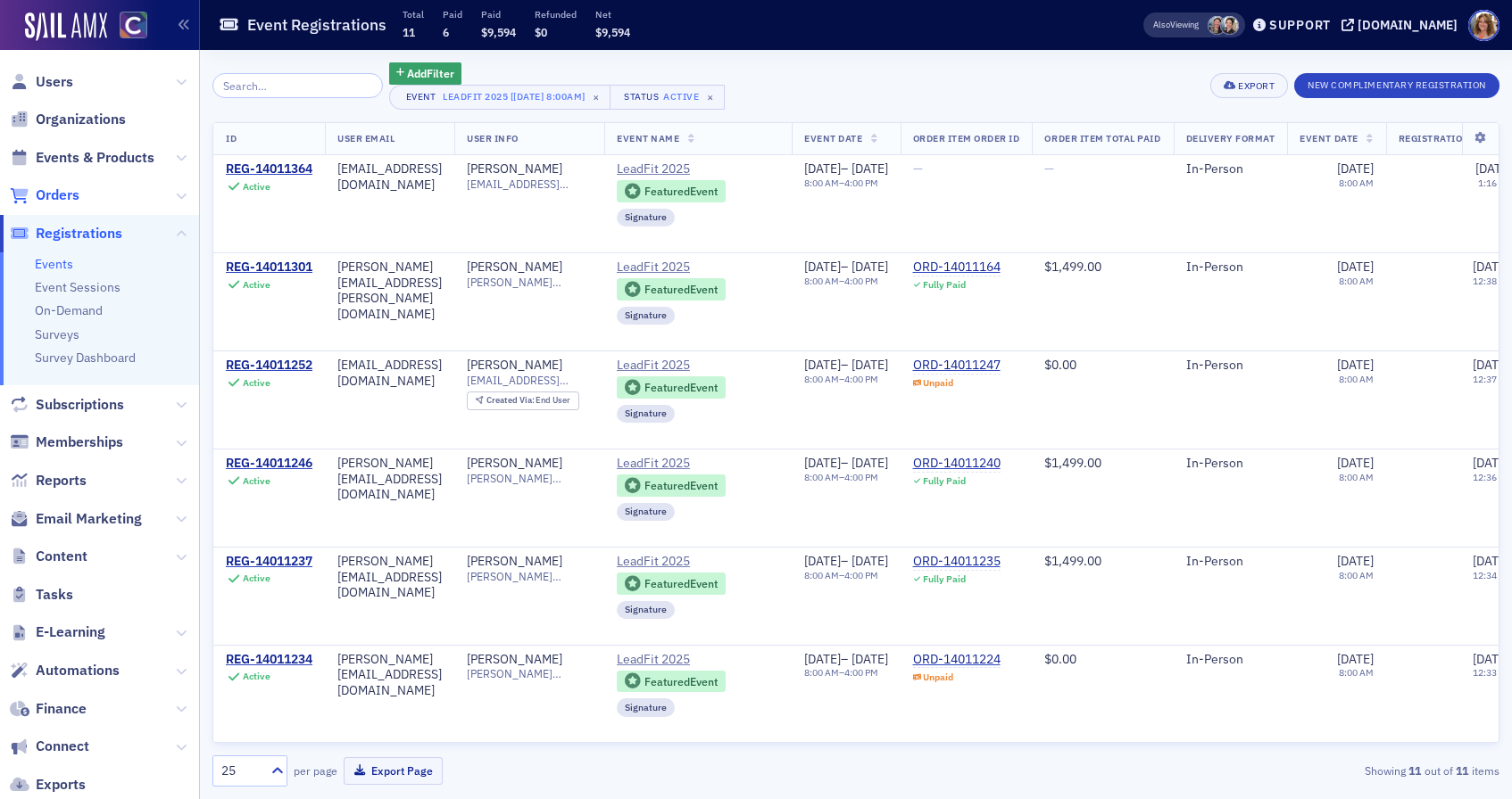
click at [67, 197] on span "Orders" at bounding box center [57, 195] width 44 height 20
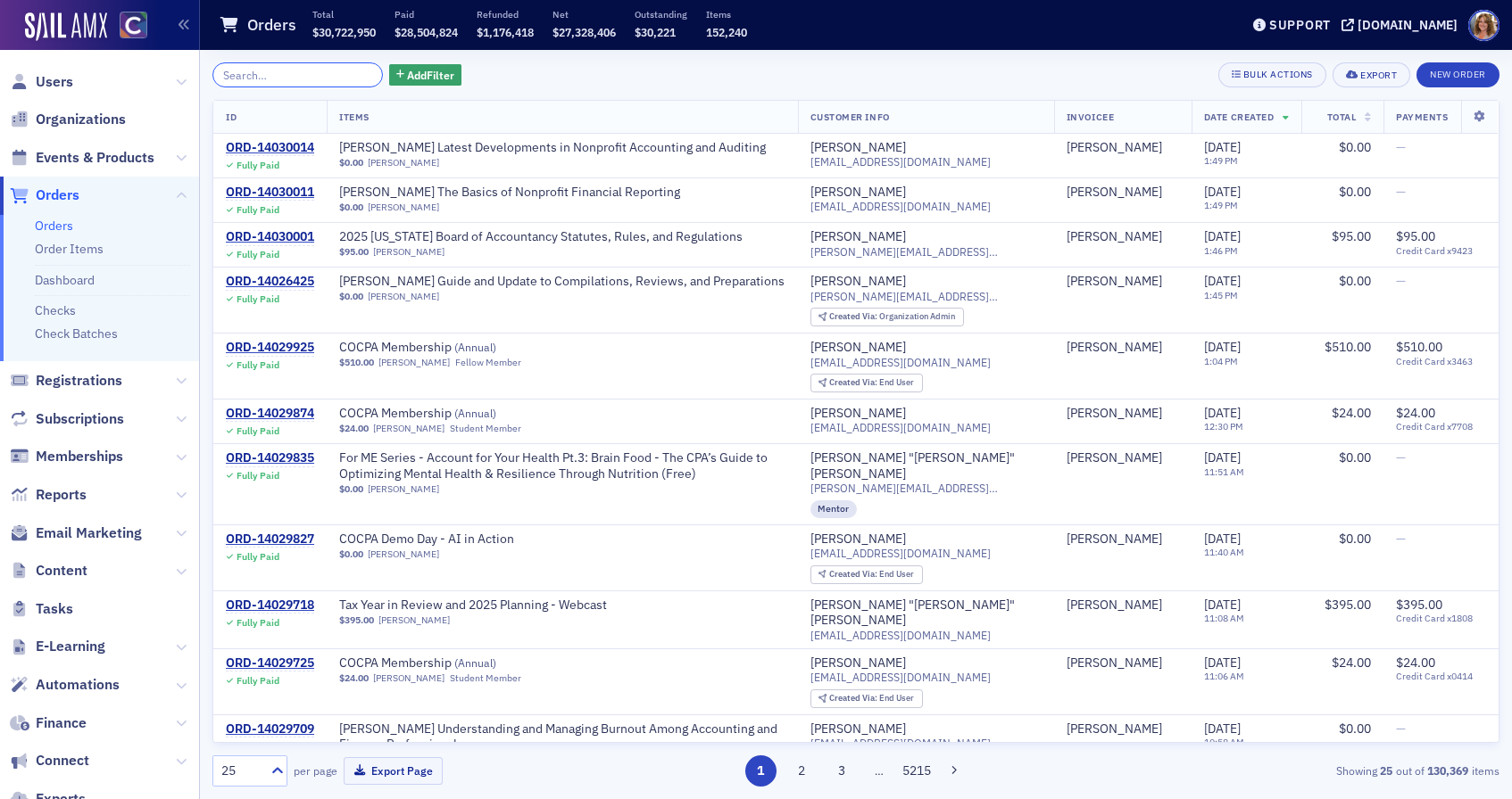
click at [304, 74] on input "search" at bounding box center [297, 75] width 171 height 25
paste input "nrodrigues@biggskofford.com"
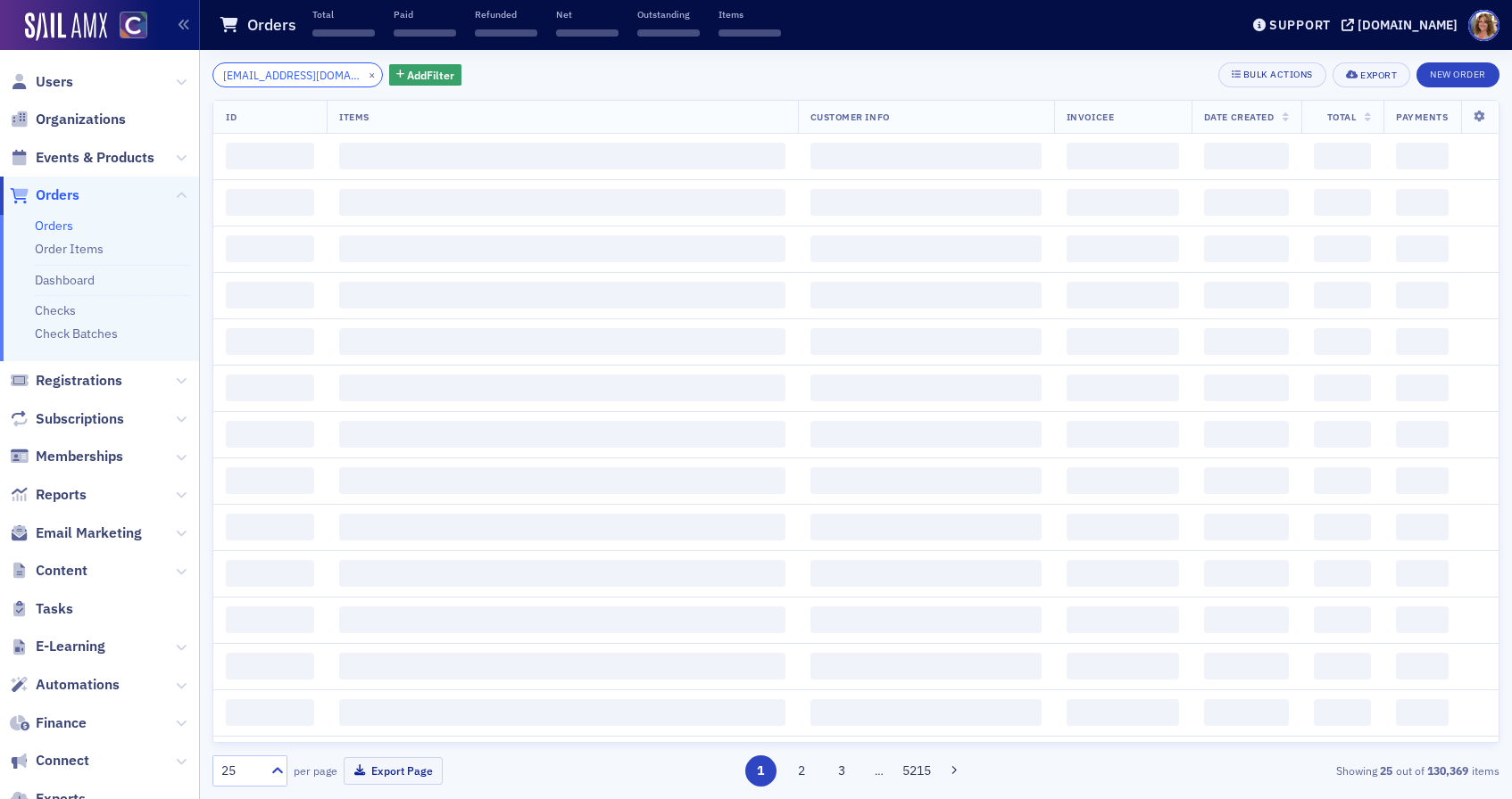
scroll to position [0, 30]
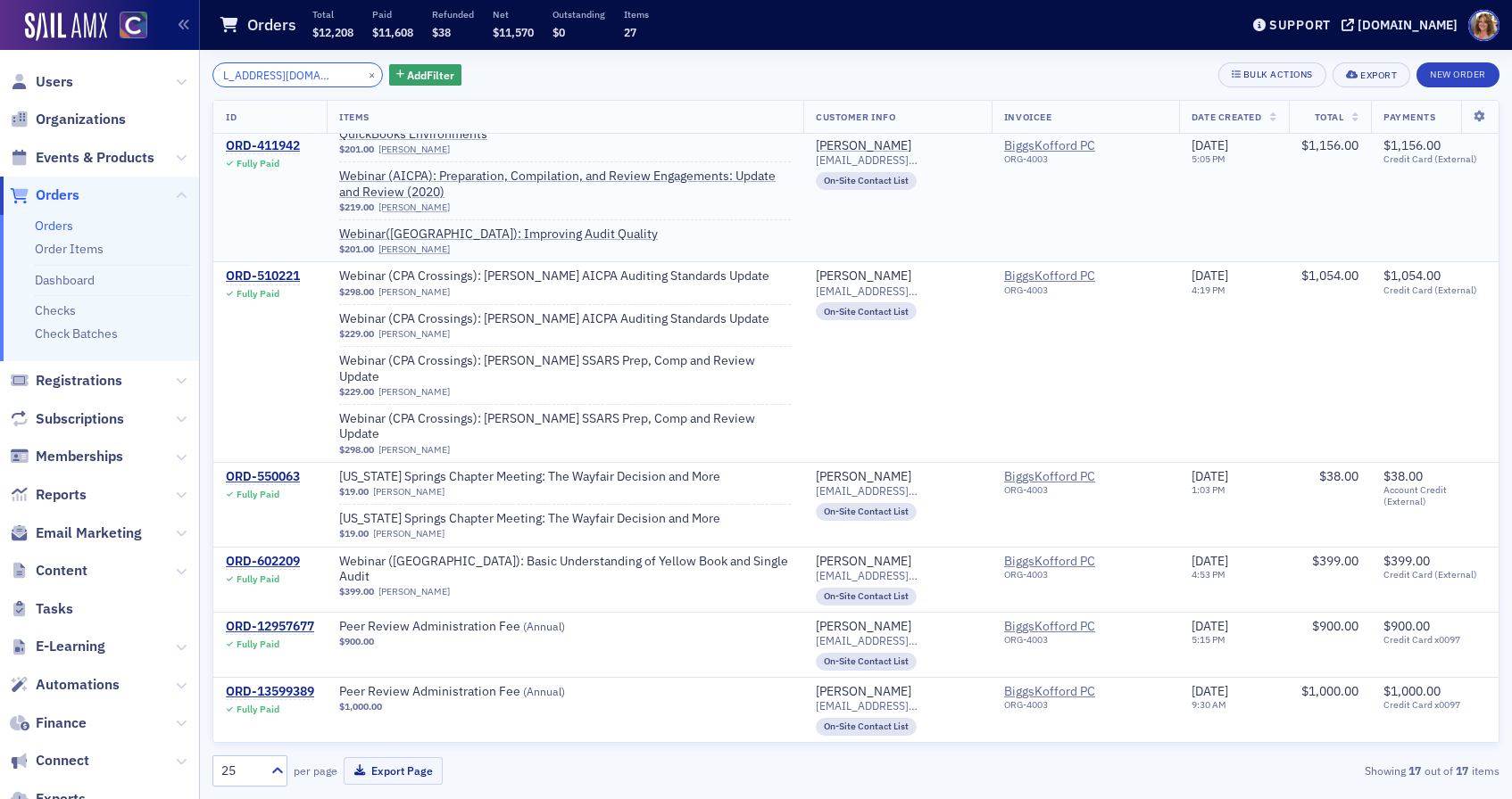
scroll to position [800, 0]
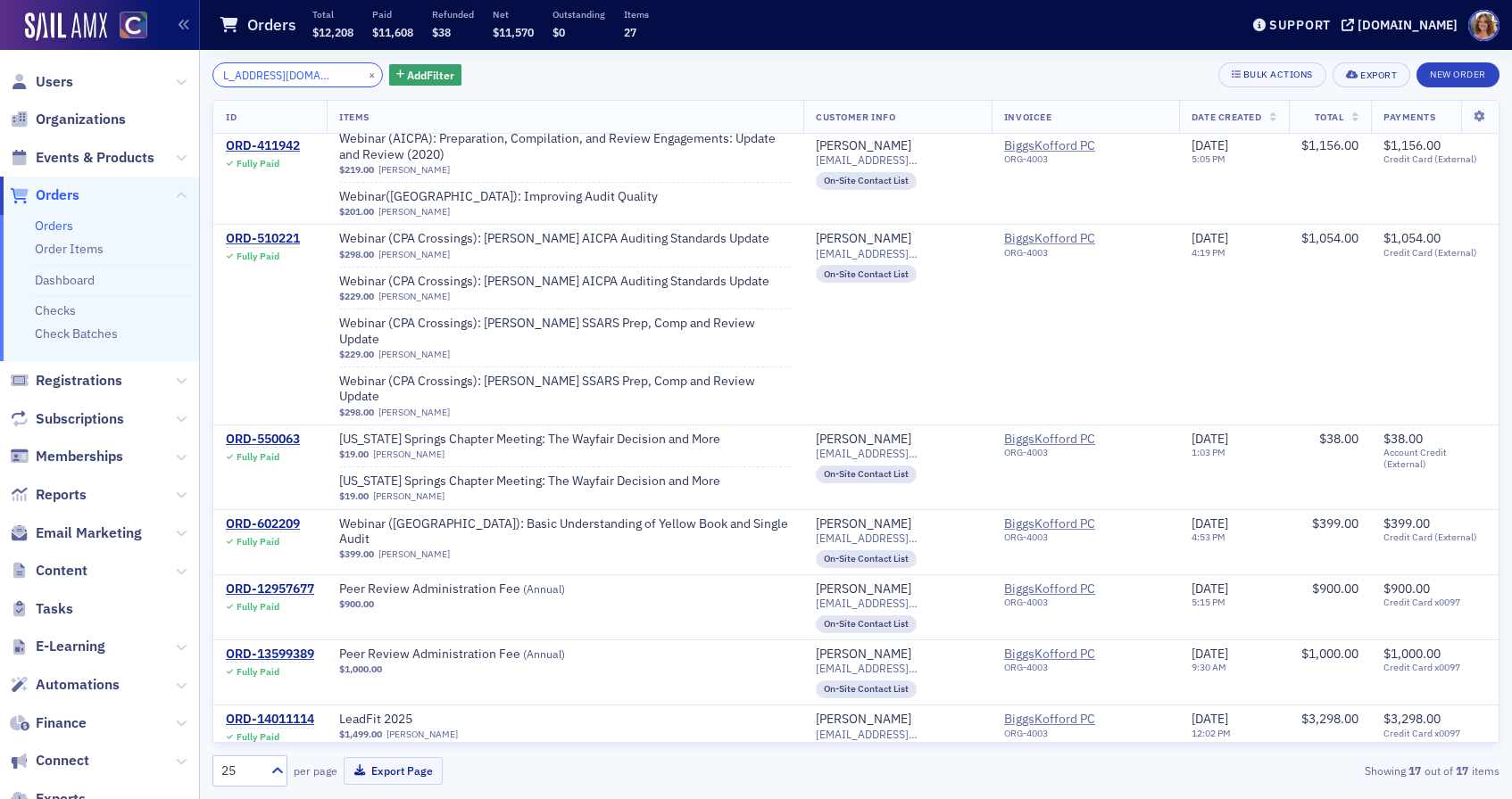
type input "nrodrigues@biggskofford.com"
click at [364, 78] on button "×" at bounding box center [372, 74] width 16 height 16
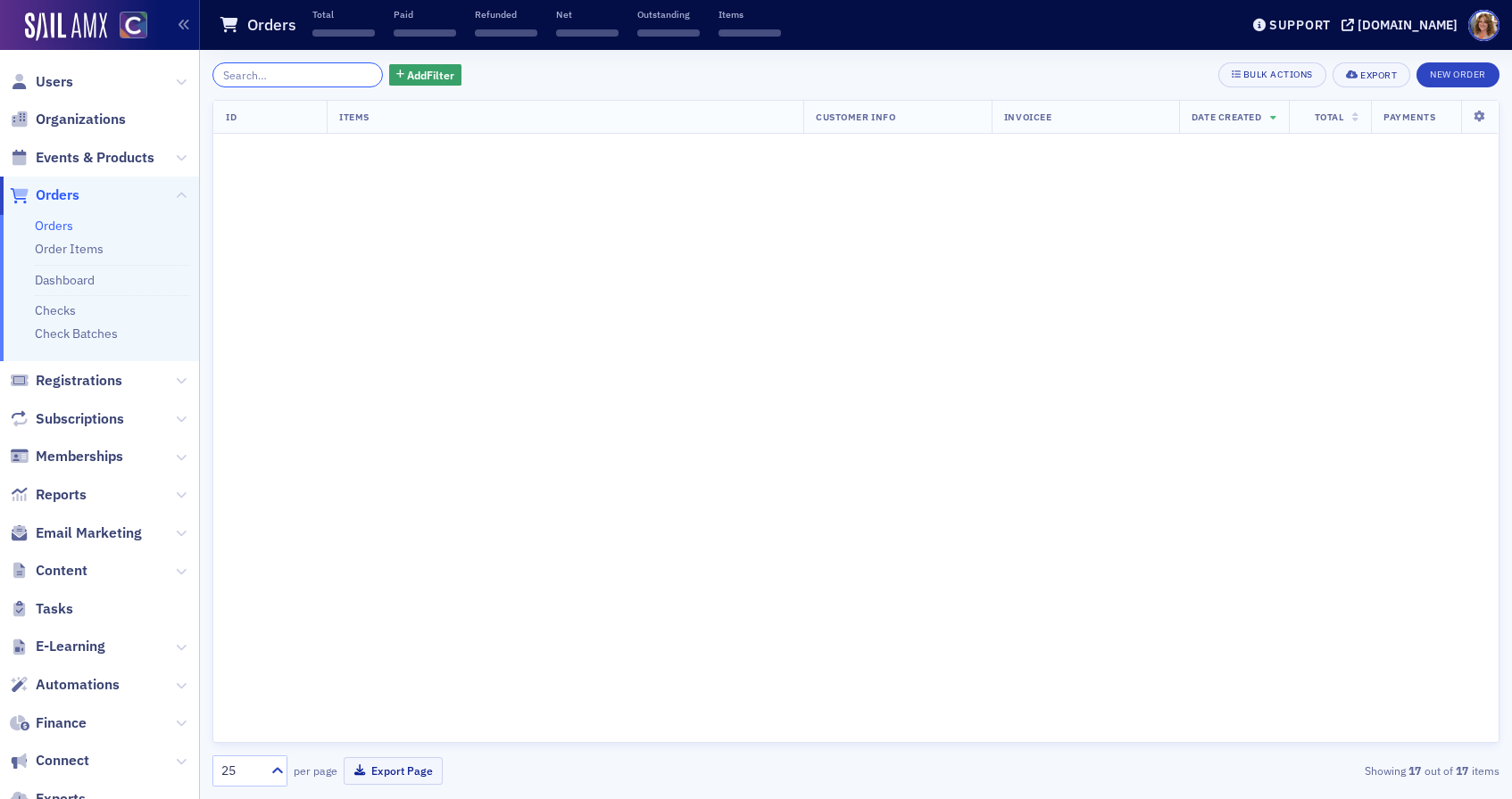
click at [308, 80] on input "search" at bounding box center [297, 75] width 171 height 25
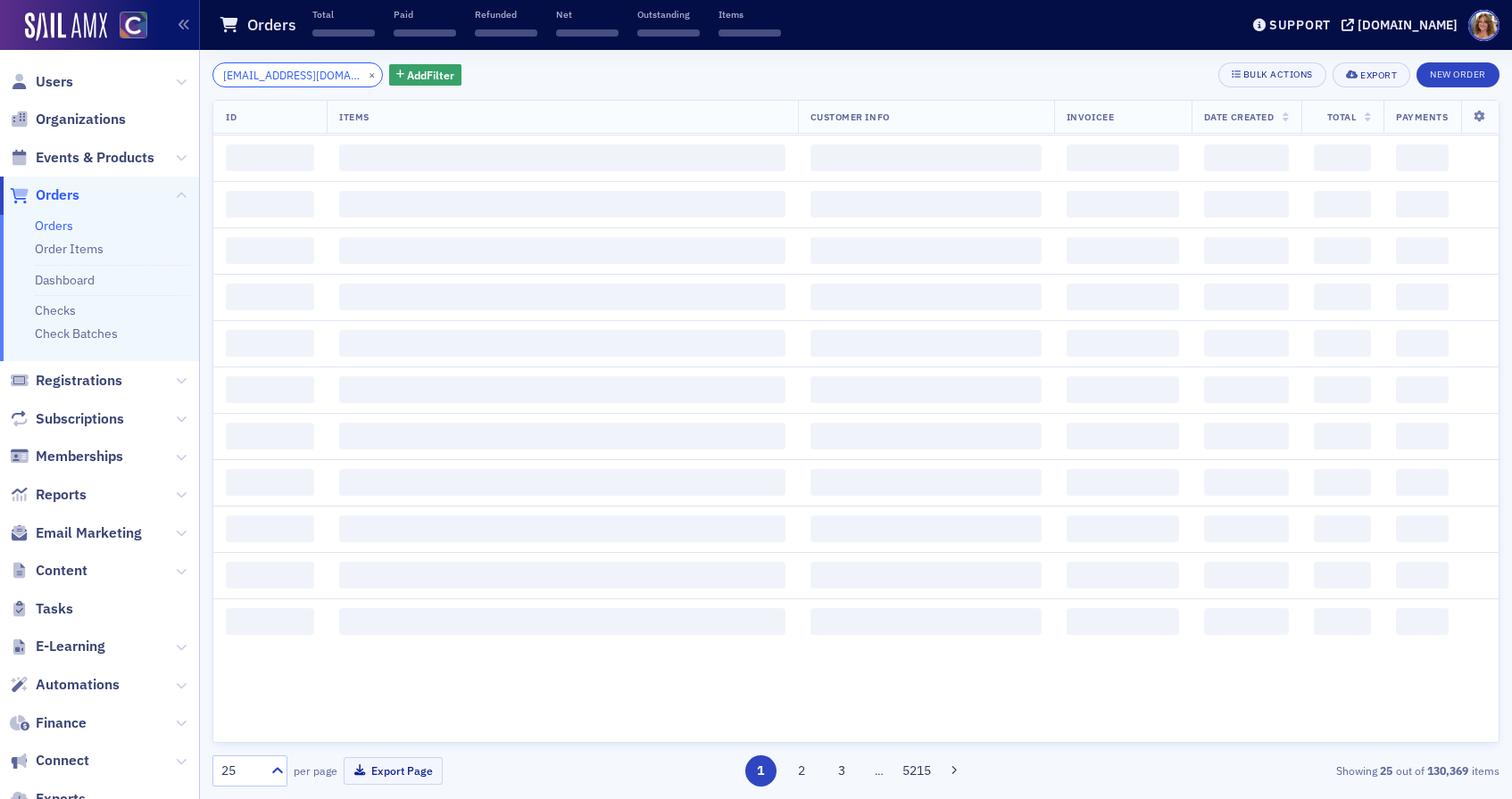
scroll to position [786, 0]
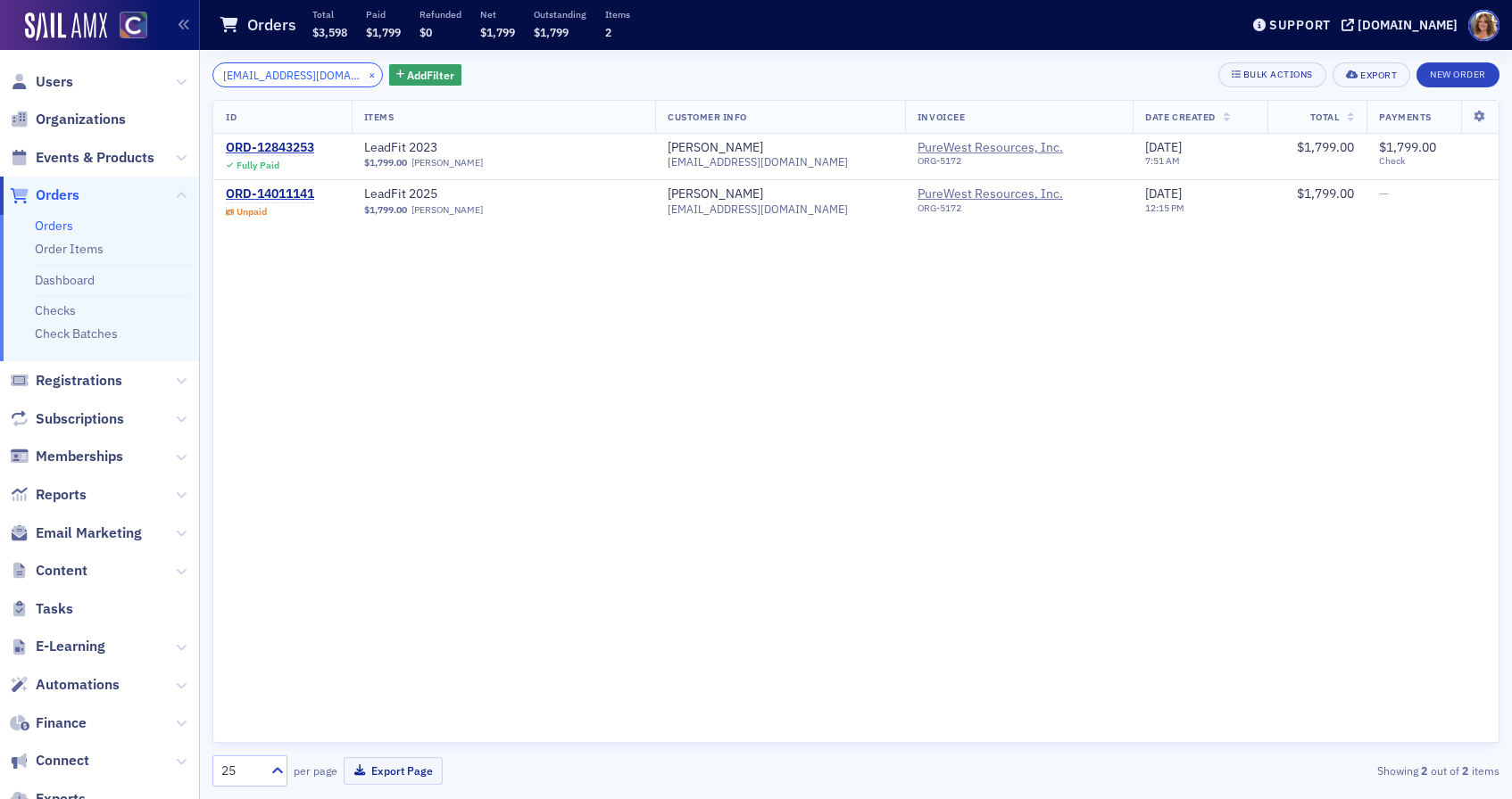
type input "jnasser@purewest.com"
click at [364, 74] on button "×" at bounding box center [372, 74] width 16 height 16
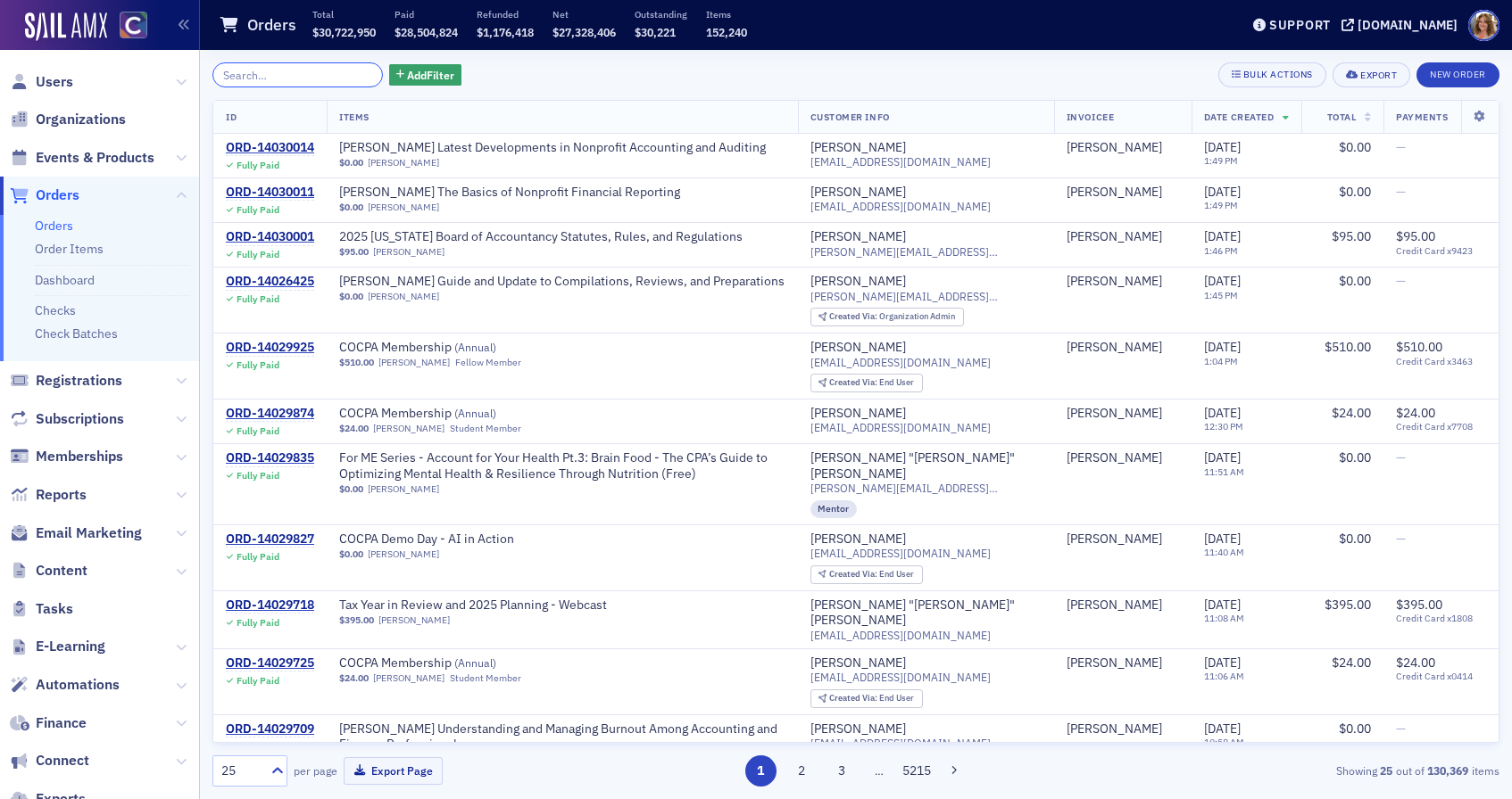
click at [274, 80] on input "search" at bounding box center [297, 75] width 171 height 25
paste input "jkline@sm-energy.com"
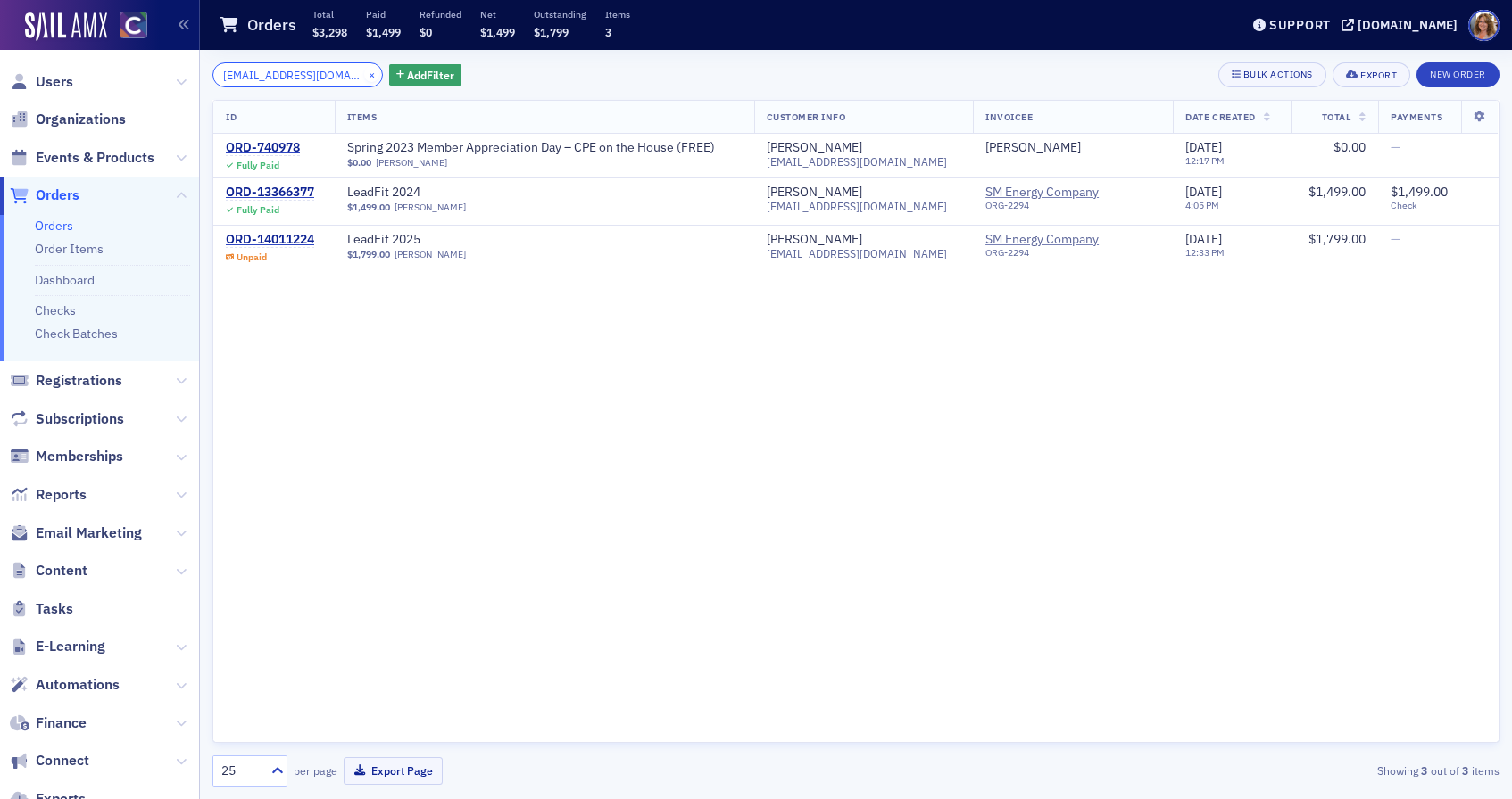
type input "jkline@sm-energy.com"
click at [364, 75] on button "×" at bounding box center [372, 74] width 16 height 16
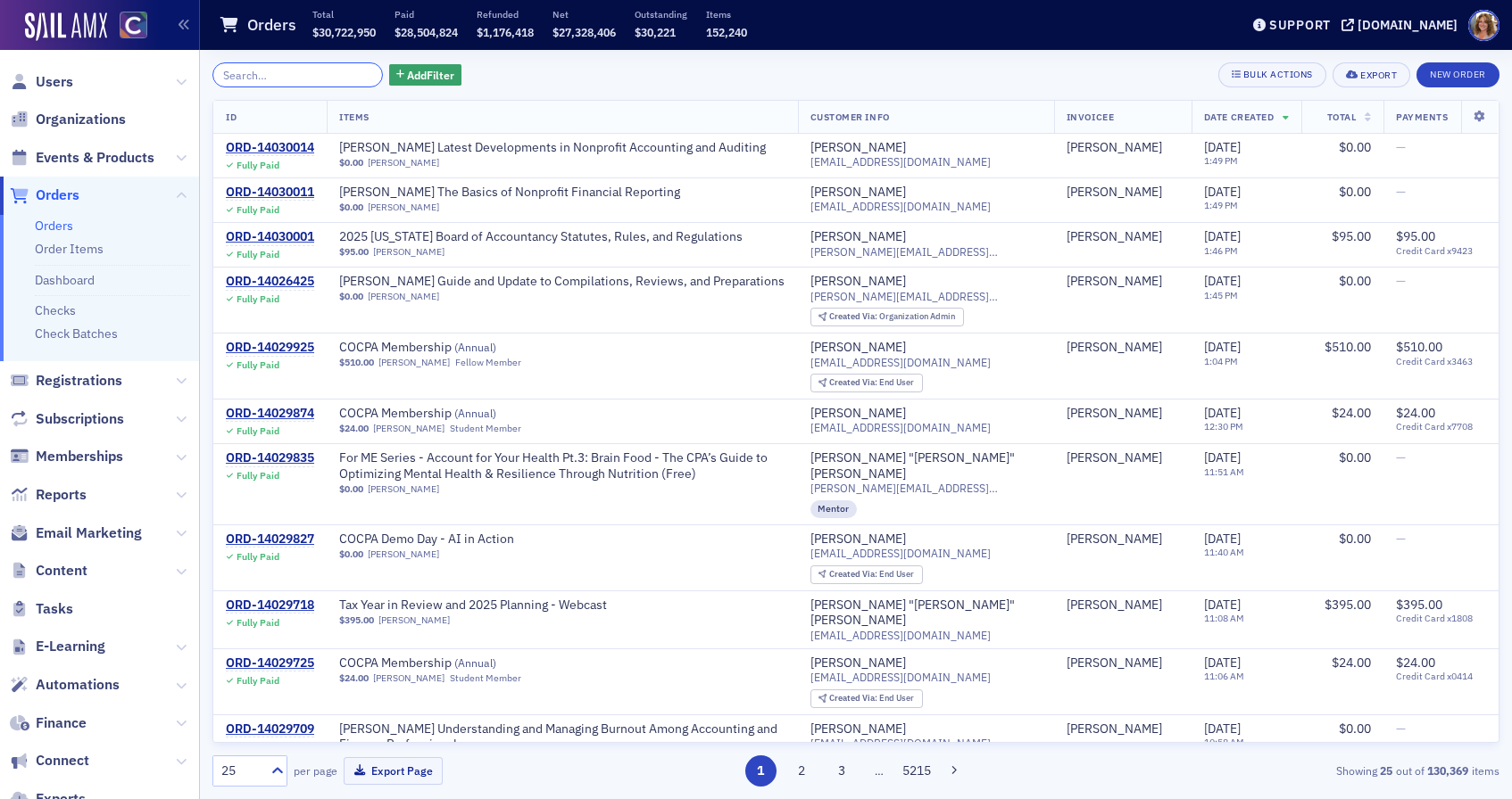
click at [306, 74] on input "search" at bounding box center [297, 75] width 171 height 25
paste input "rmekelburg@sm-energy.com"
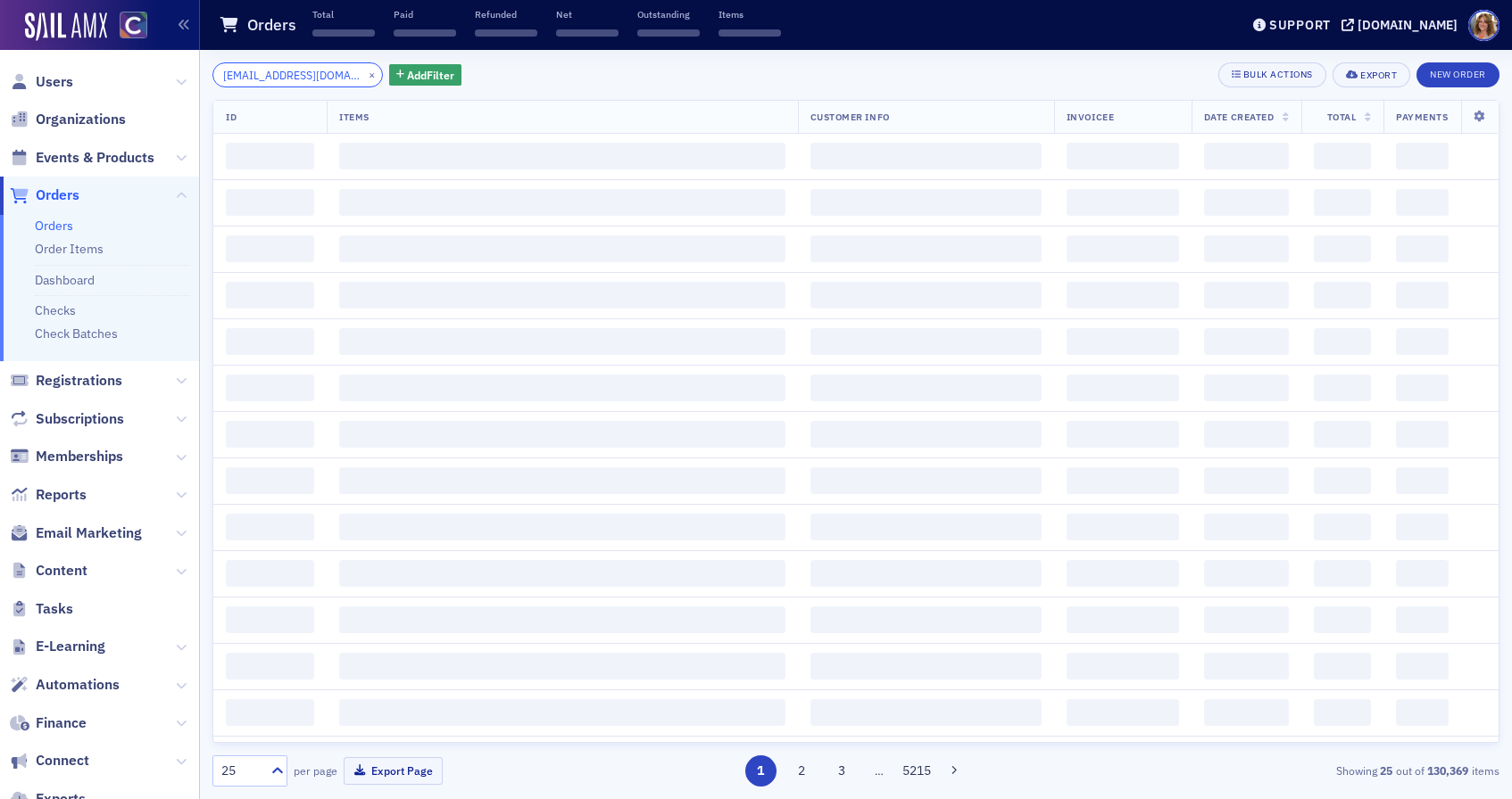
scroll to position [0, 25]
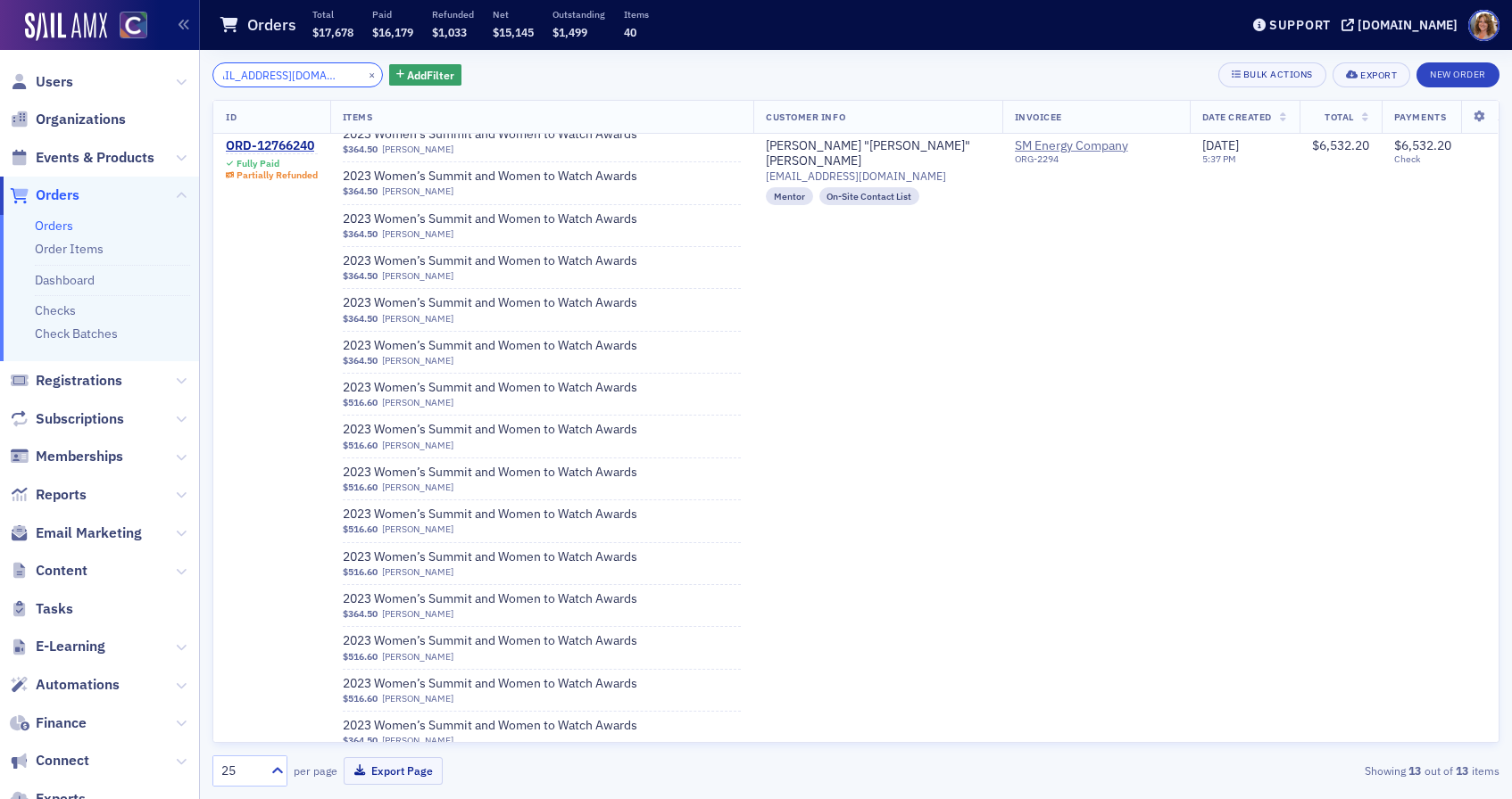
scroll to position [1460, 0]
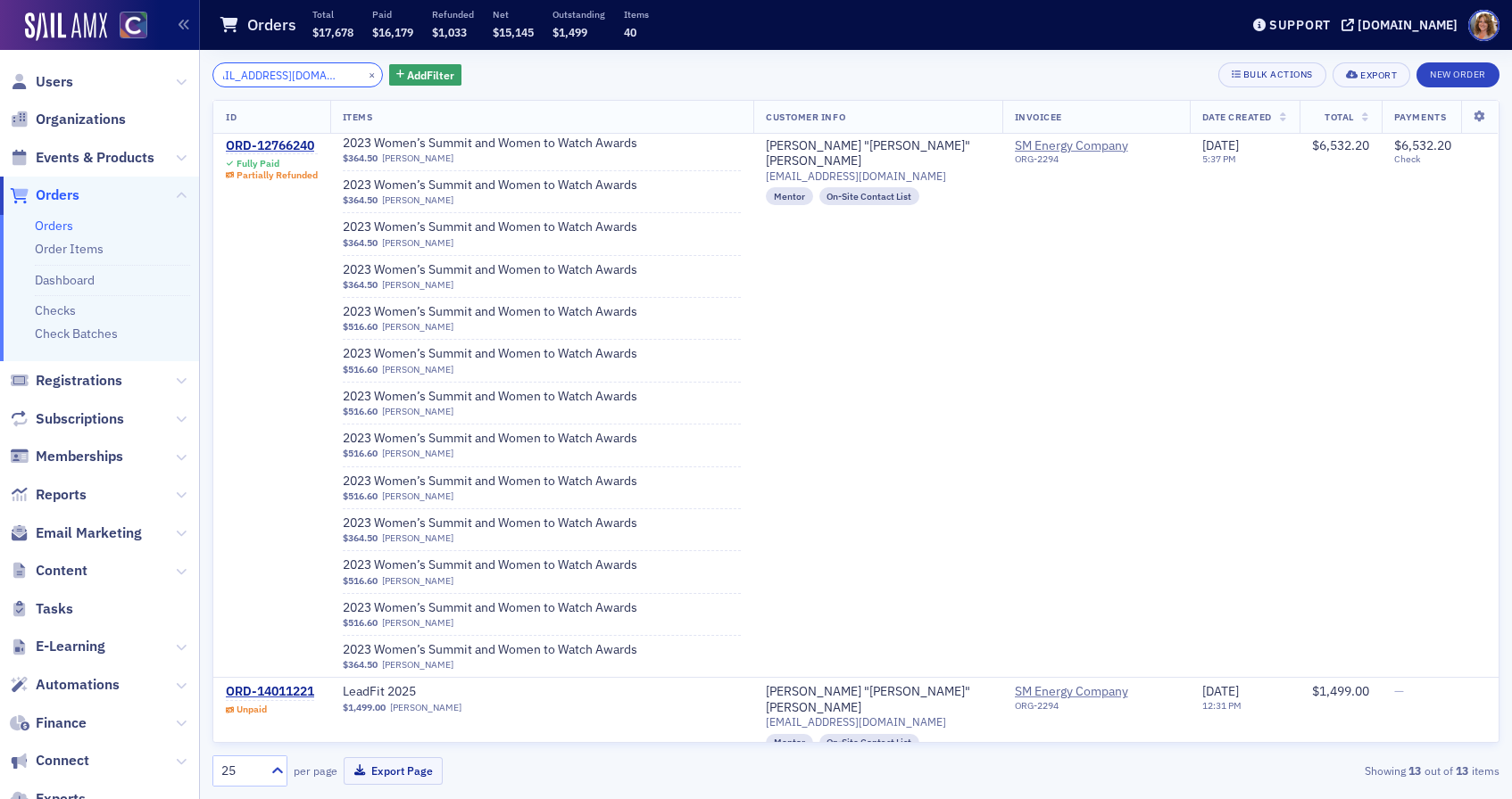
type input "rmekelburg@sm-energy.com"
click at [364, 73] on button "×" at bounding box center [372, 74] width 16 height 16
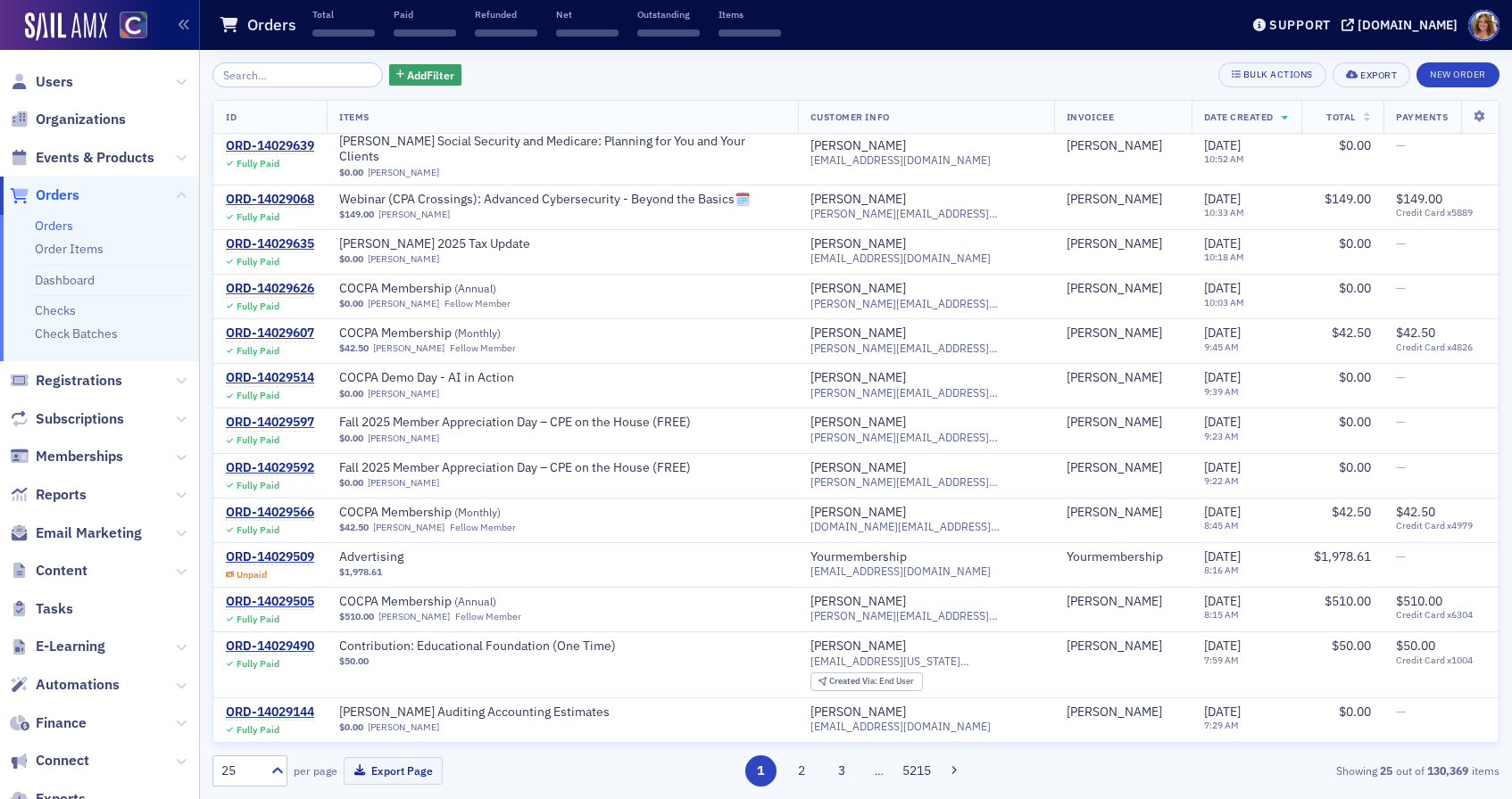
scroll to position [648, 0]
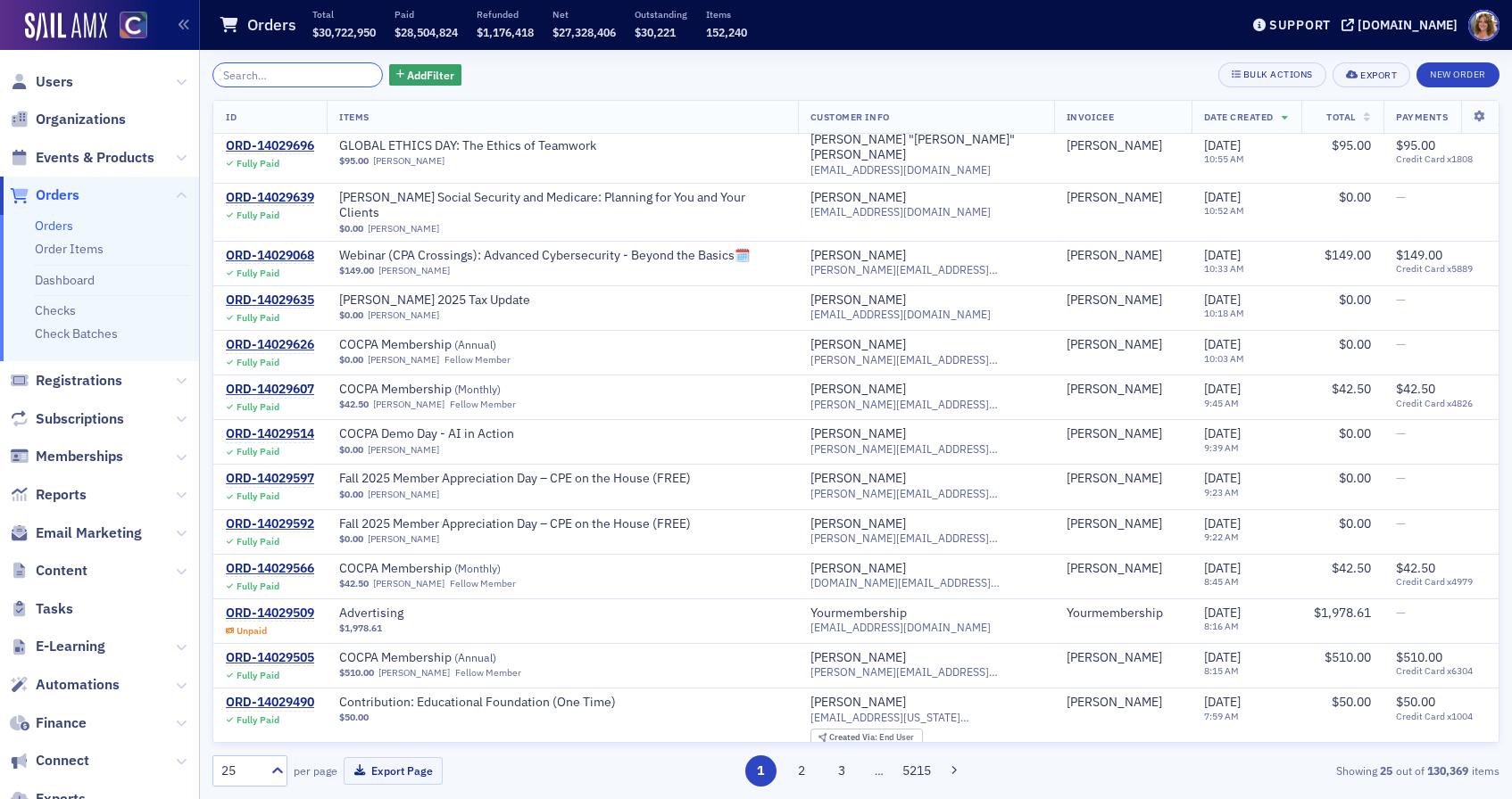
click at [265, 79] on input "search" at bounding box center [297, 75] width 171 height 25
paste input "CVangsnes@sm-energy.com"
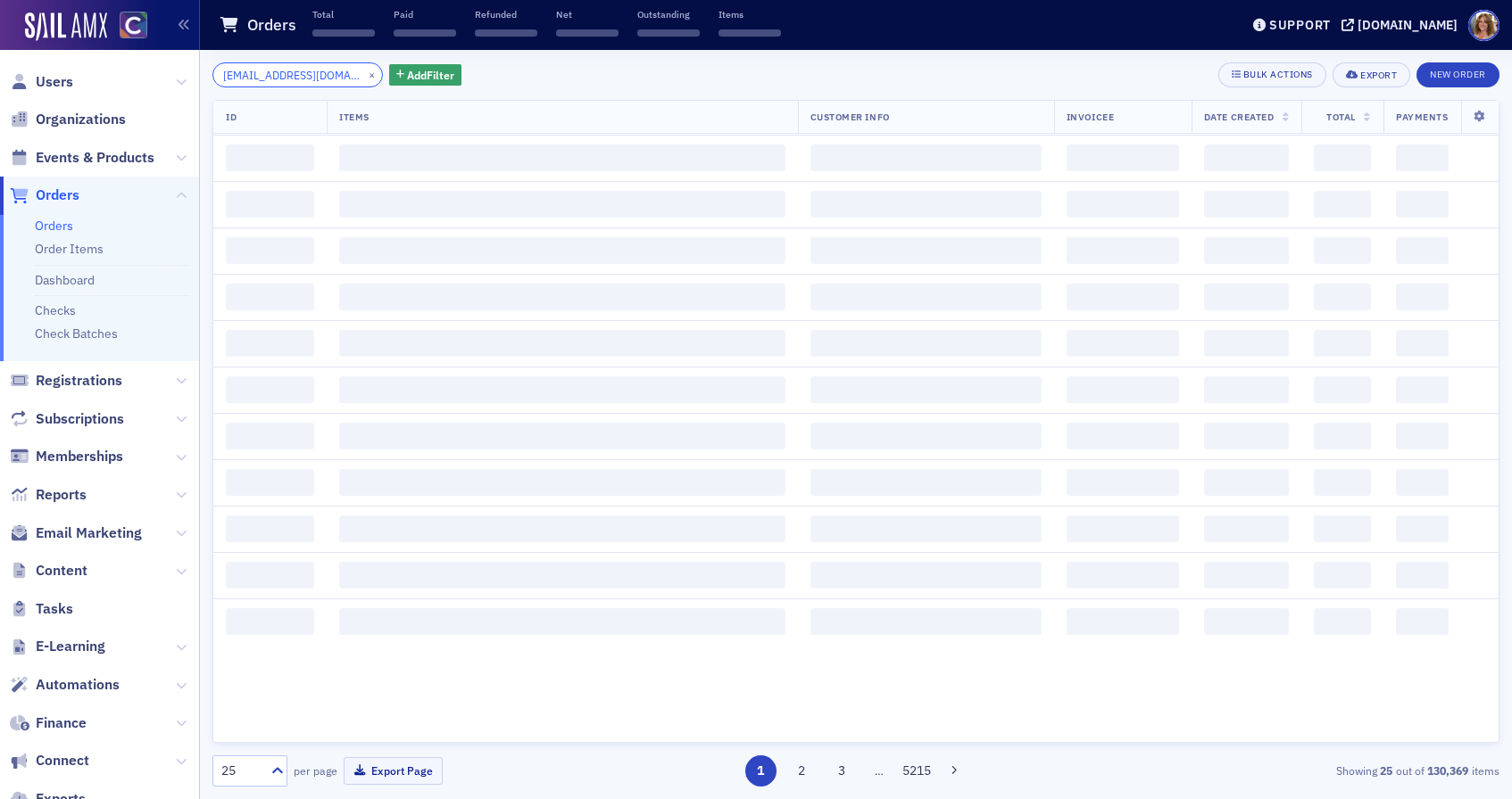
scroll to position [1460, 0]
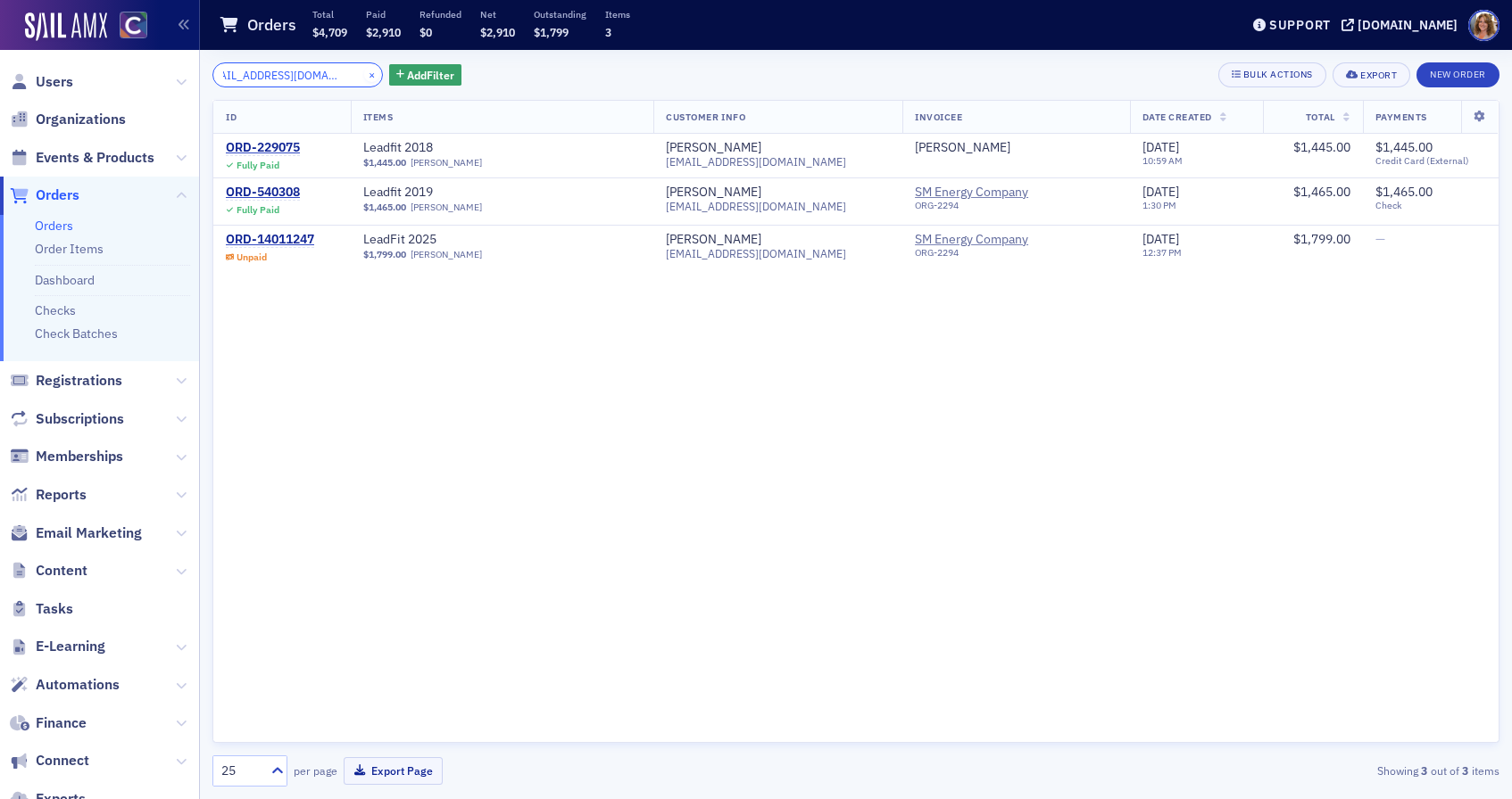
type input "CVangsnes@sm-energy.com"
click at [364, 74] on button "×" at bounding box center [372, 74] width 16 height 16
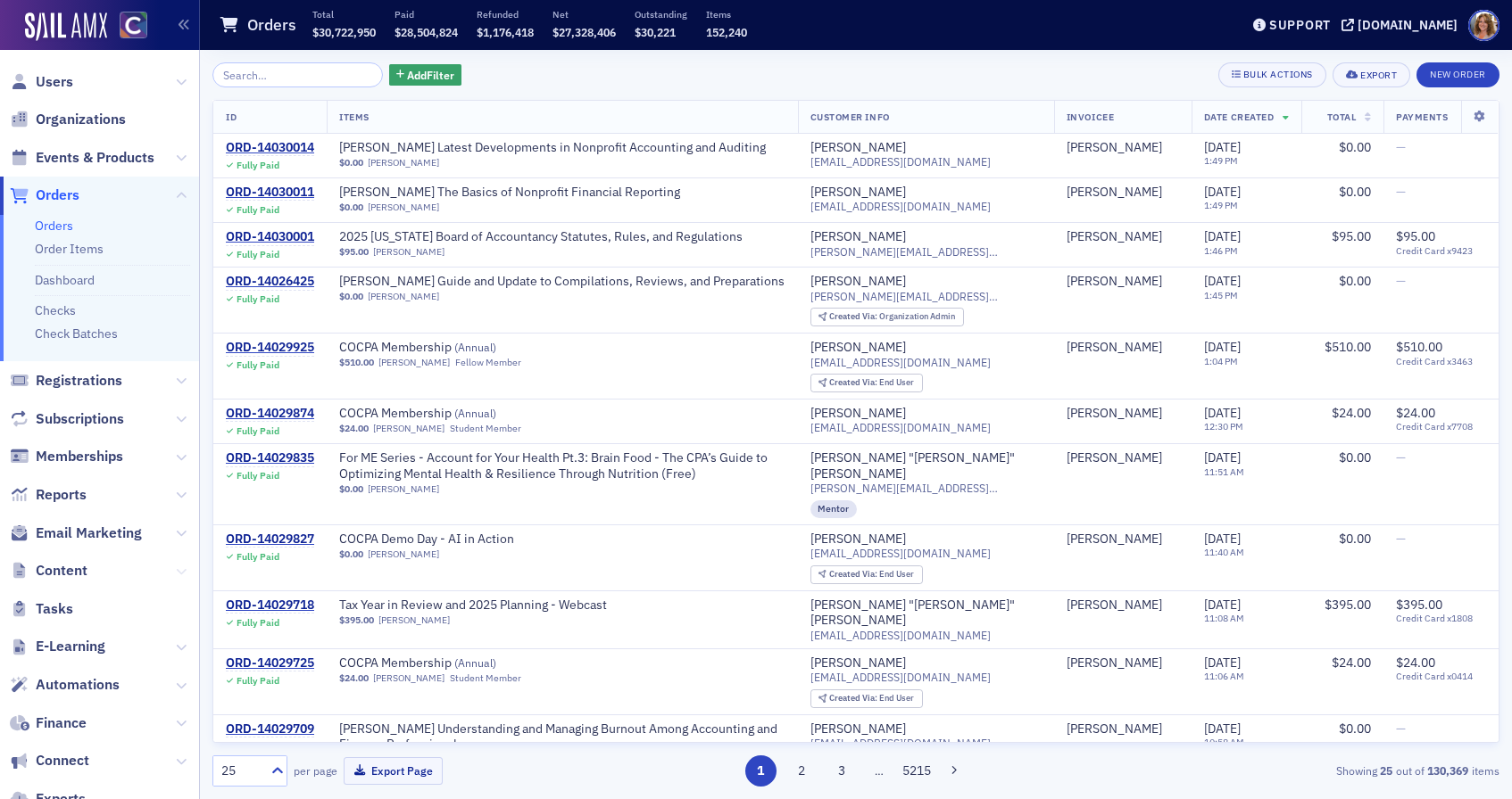
click at [178, 562] on button at bounding box center [181, 571] width 11 height 20
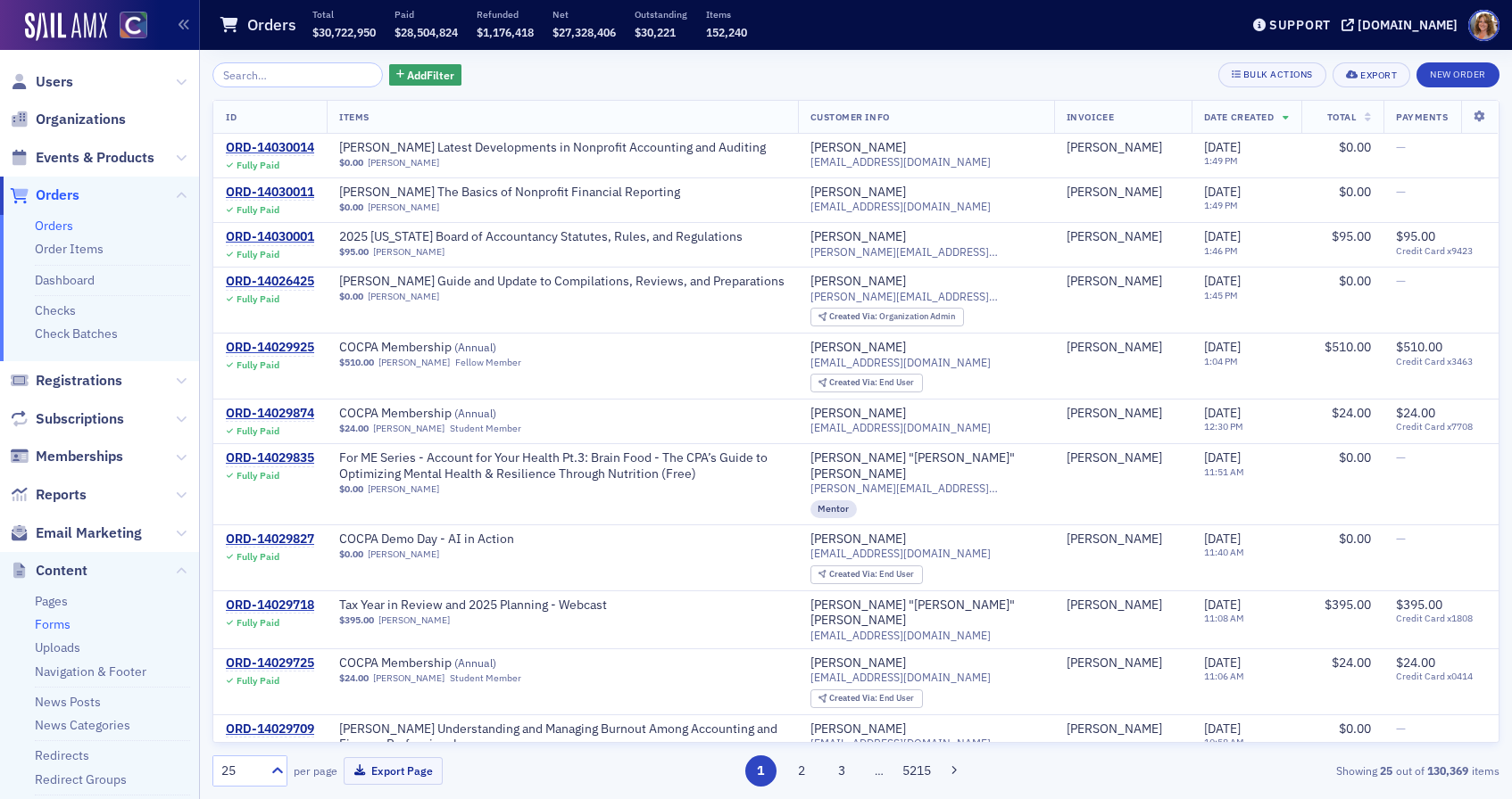
click at [45, 619] on link "Forms" at bounding box center [52, 624] width 35 height 16
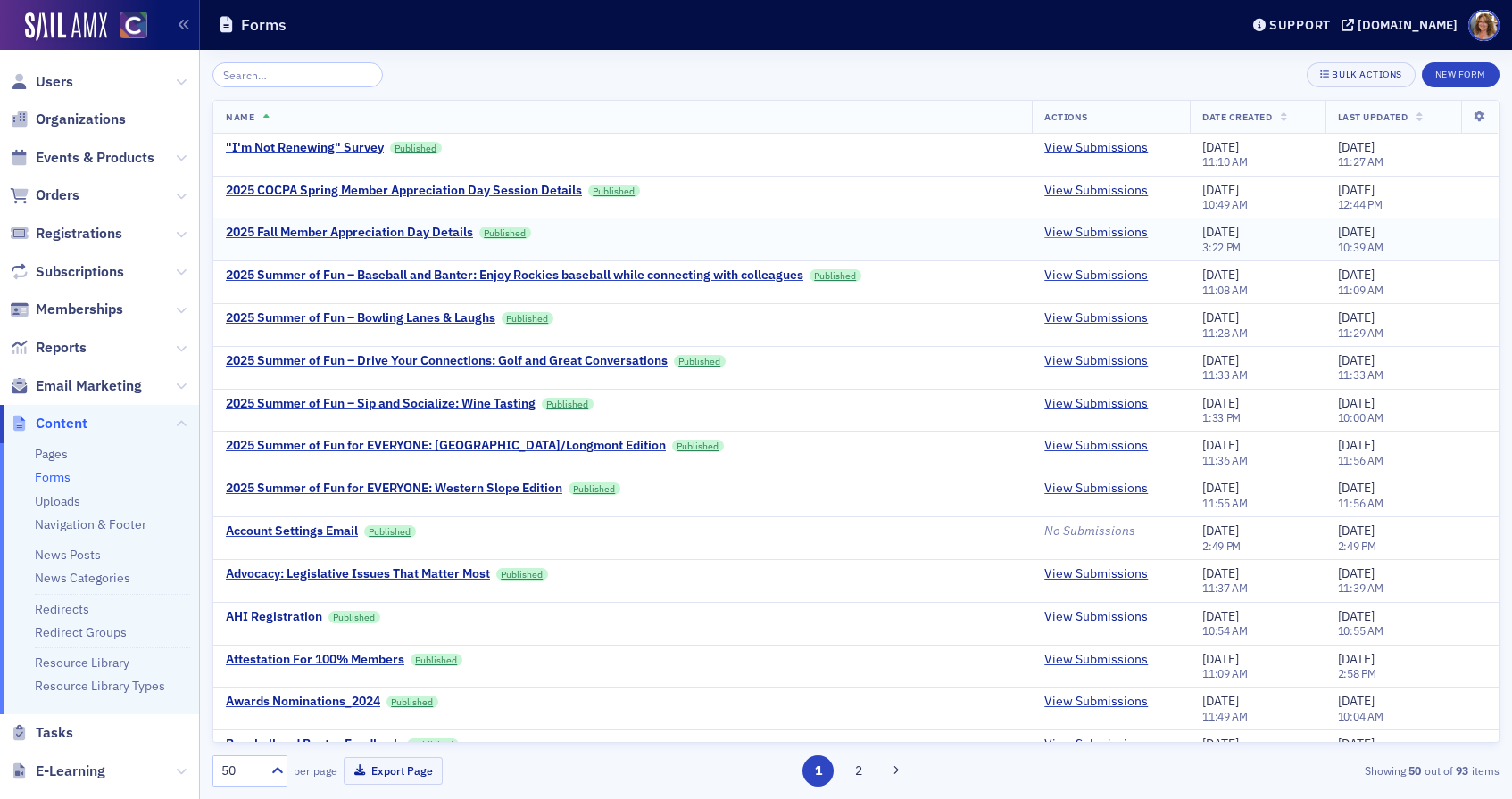
click at [1091, 235] on link "View Submissions" at bounding box center [1095, 233] width 103 height 16
